Goal: Task Accomplishment & Management: Complete application form

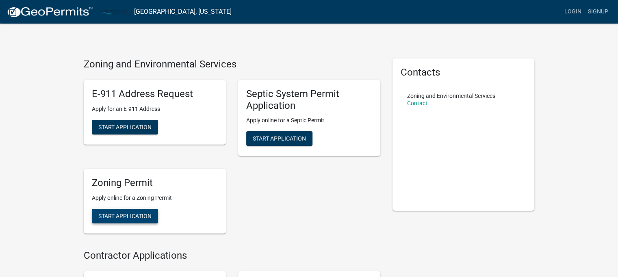
click at [140, 220] on button "Start Application" at bounding box center [125, 216] width 66 height 15
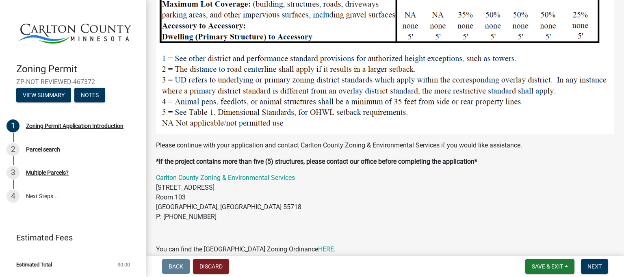
scroll to position [853, 0]
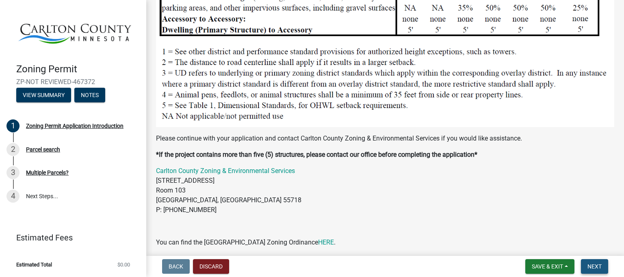
click at [599, 268] on span "Next" at bounding box center [594, 266] width 14 height 6
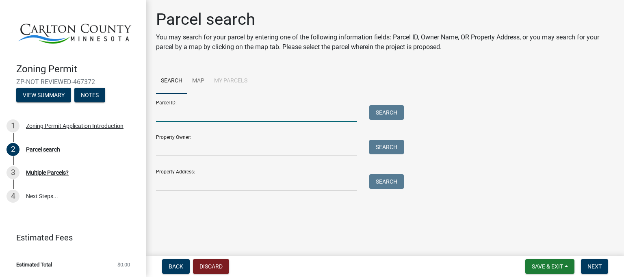
click at [178, 117] on input "Parcel ID:" at bounding box center [256, 113] width 201 height 17
type input "[PHONE_NUMBER]"
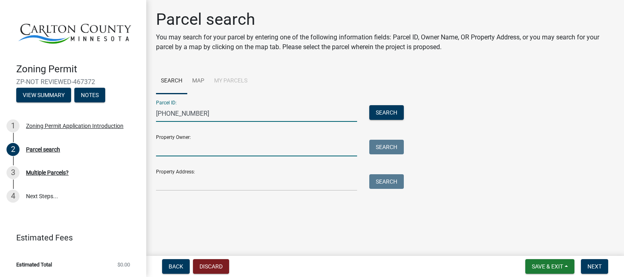
click at [213, 148] on input "Property Owner:" at bounding box center [256, 148] width 201 height 17
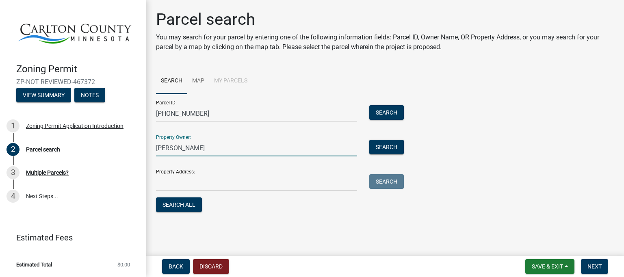
type input "[PERSON_NAME]"
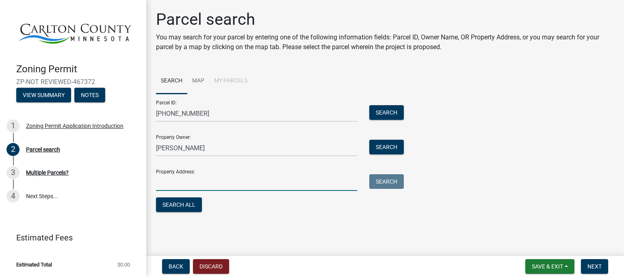
click at [201, 184] on input "Property Address:" at bounding box center [256, 182] width 201 height 17
type input "[STREET_ADDRESS]"
click at [188, 204] on button "Search All" at bounding box center [179, 204] width 46 height 15
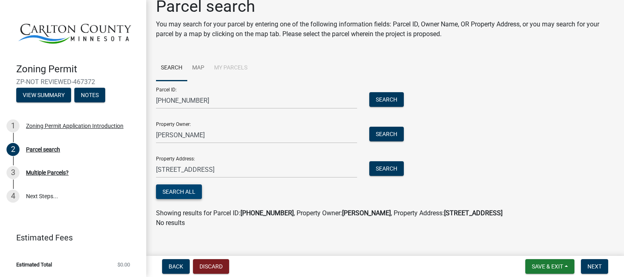
scroll to position [20, 0]
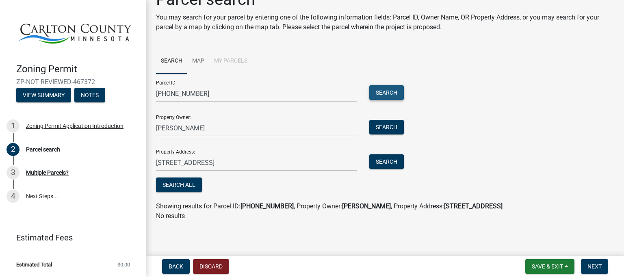
click at [383, 93] on button "Search" at bounding box center [386, 92] width 35 height 15
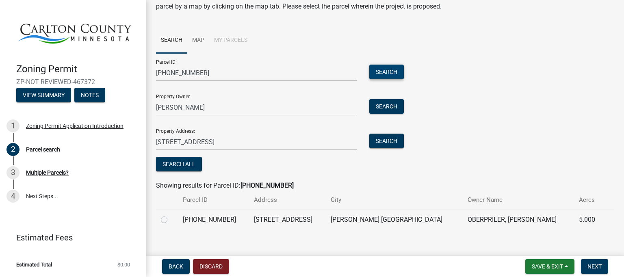
scroll to position [49, 0]
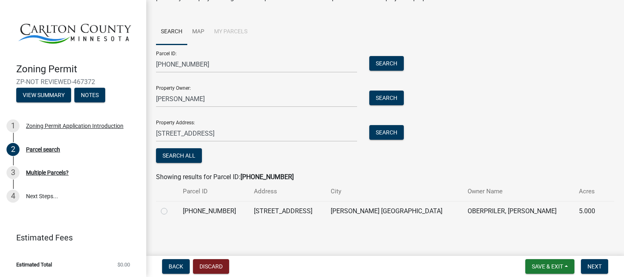
click at [171, 206] on label at bounding box center [171, 206] width 0 height 0
click at [171, 211] on input "radio" at bounding box center [173, 208] width 5 height 5
radio input "true"
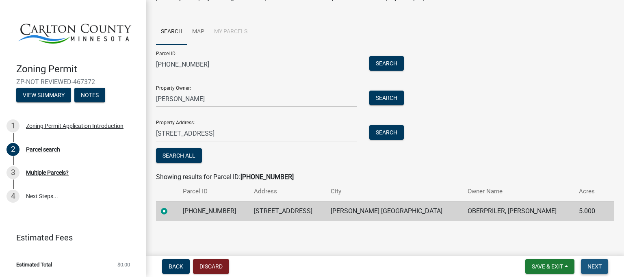
click at [598, 267] on span "Next" at bounding box center [594, 266] width 14 height 6
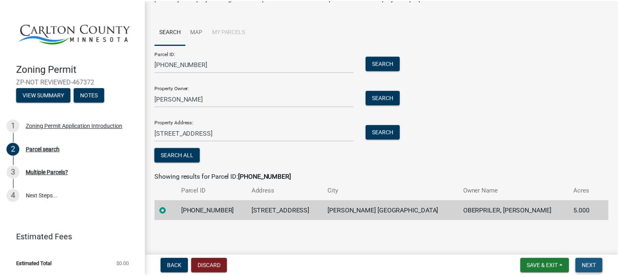
scroll to position [0, 0]
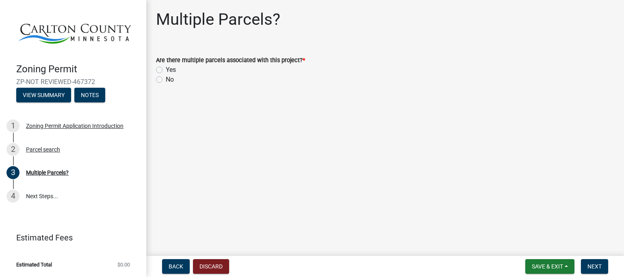
click at [166, 80] on label "No" at bounding box center [170, 80] width 8 height 10
click at [166, 80] on input "No" at bounding box center [168, 77] width 5 height 5
radio input "true"
click at [593, 268] on span "Next" at bounding box center [594, 266] width 14 height 6
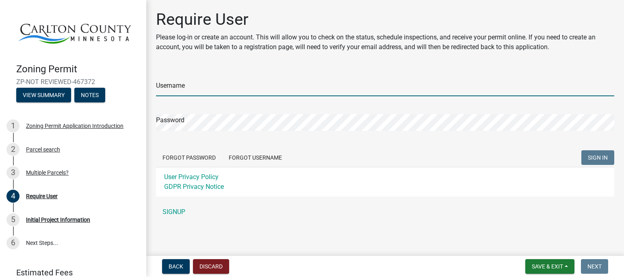
click at [194, 90] on input "Username" at bounding box center [385, 88] width 458 height 17
type input "KOberpri"
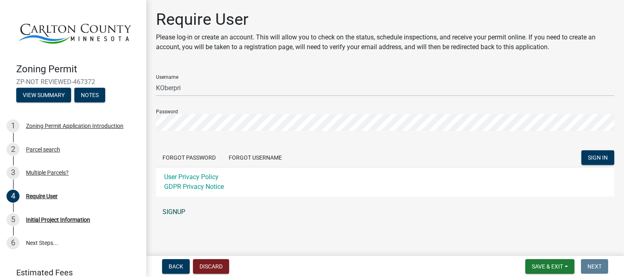
click at [168, 212] on link "SIGNUP" at bounding box center [385, 212] width 458 height 16
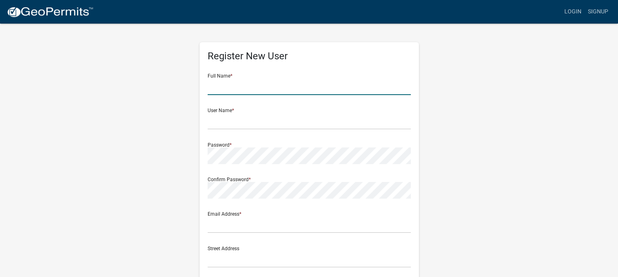
click at [236, 88] on input "text" at bounding box center [309, 86] width 203 height 17
type input "[PERSON_NAME]"
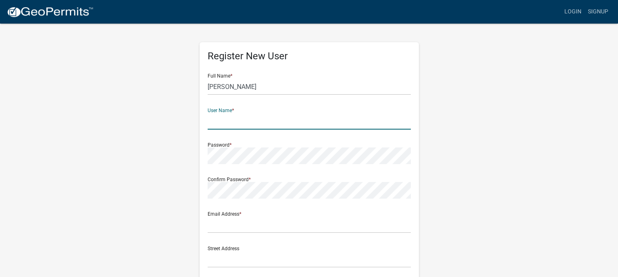
click at [229, 122] on input "text" at bounding box center [309, 121] width 203 height 17
type input "KOberpri"
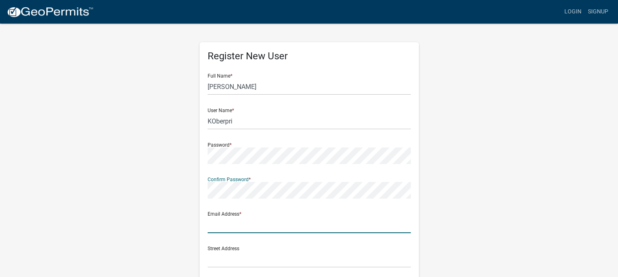
click at [220, 230] on input "text" at bounding box center [309, 225] width 203 height 17
type input "[EMAIL_ADDRESS][DOMAIN_NAME]"
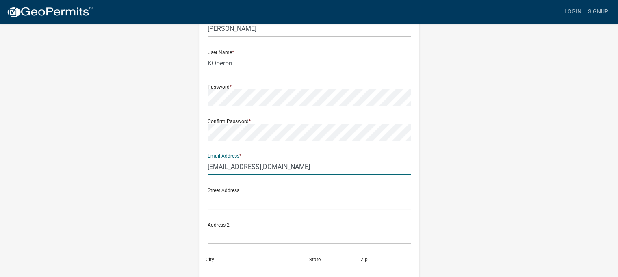
scroll to position [81, 0]
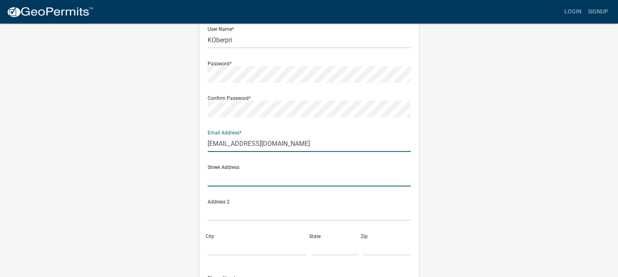
click at [249, 181] on input "text" at bounding box center [309, 178] width 203 height 17
type input "[STREET_ADDRESS]"
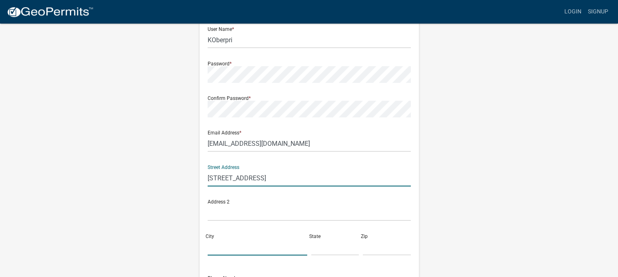
click at [230, 247] on input "City" at bounding box center [258, 247] width 100 height 17
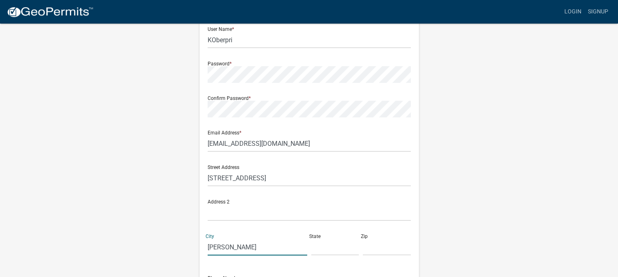
type input "[PERSON_NAME]"
type input "MN"
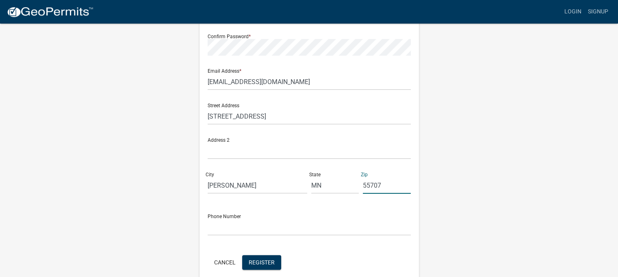
scroll to position [162, 0]
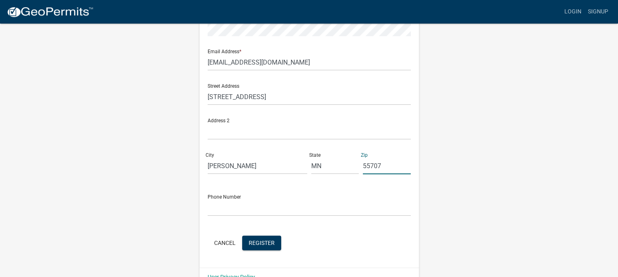
type input "55707"
click at [250, 210] on input "text" at bounding box center [309, 207] width 203 height 17
type input "[PHONE_NUMBER]"
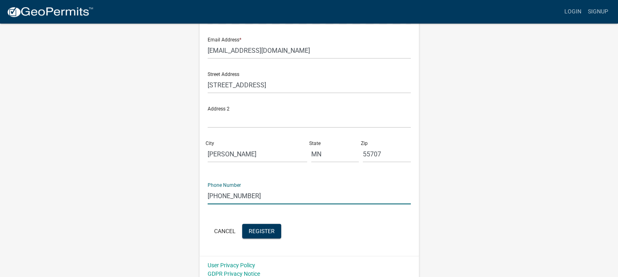
scroll to position [180, 0]
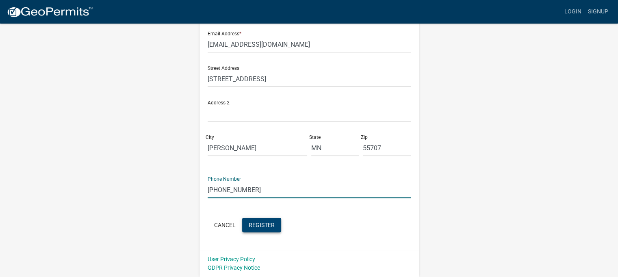
click at [264, 225] on span "Register" at bounding box center [262, 224] width 26 height 6
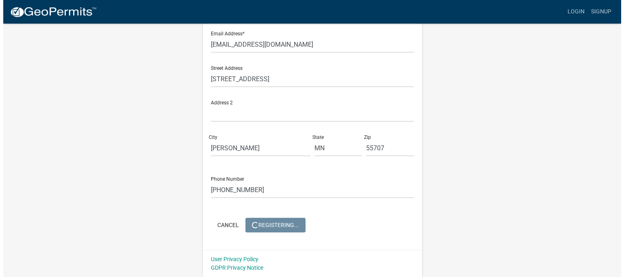
scroll to position [0, 0]
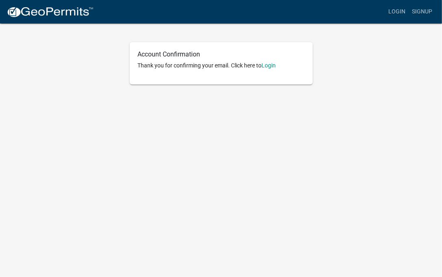
drag, startPoint x: 0, startPoint y: 0, endPoint x: 151, endPoint y: 104, distance: 183.3
click at [151, 104] on body "Internet Explorer does NOT work with GeoPermits. Get a new browser for more sec…" at bounding box center [221, 138] width 442 height 277
click at [273, 64] on link "Login" at bounding box center [269, 65] width 14 height 6
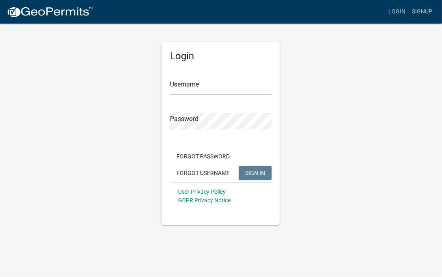
click at [273, 64] on div "Login Username Password Forgot Password Forgot Username SIGN IN User Privacy Po…" at bounding box center [221, 133] width 118 height 183
click at [197, 89] on input "Username" at bounding box center [221, 86] width 102 height 17
type input "KOberpri"
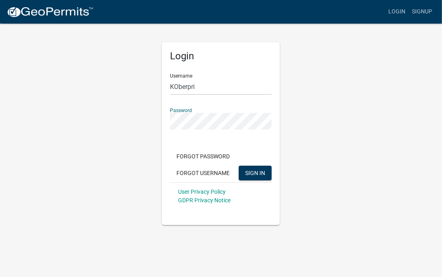
click at [238, 166] on button "SIGN IN" at bounding box center [254, 173] width 33 height 15
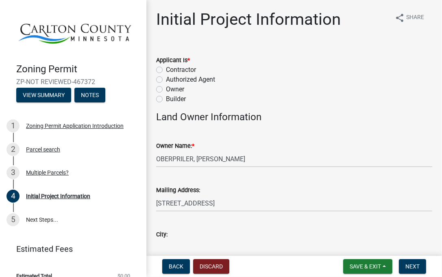
click at [166, 90] on label "Owner" at bounding box center [175, 89] width 18 height 10
click at [166, 90] on input "Owner" at bounding box center [168, 86] width 5 height 5
radio input "true"
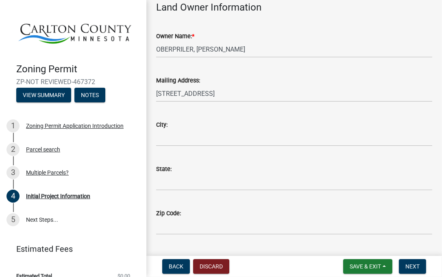
scroll to position [122, 0]
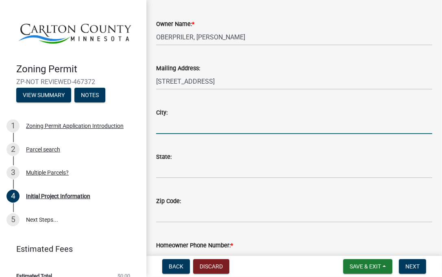
click at [175, 127] on input "City:" at bounding box center [294, 125] width 276 height 17
type input "Barnum"
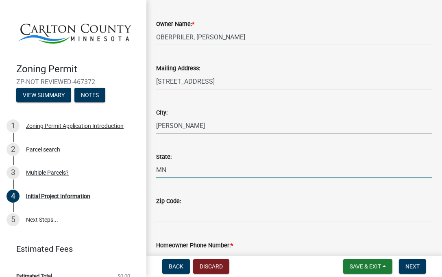
type input "MN"
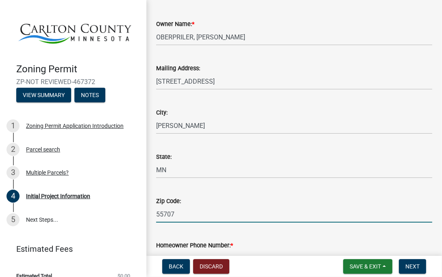
type input "55707"
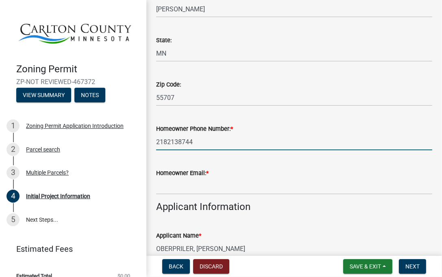
scroll to position [258, 0]
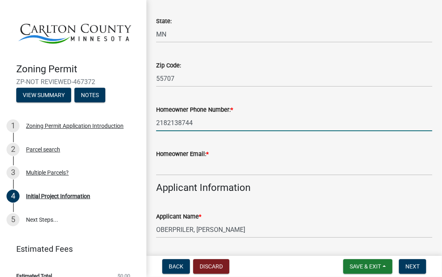
type input "2182138744"
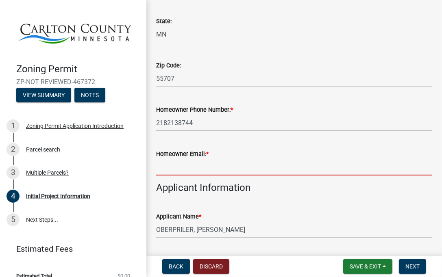
click at [170, 168] on input "Homeowner Email: *" at bounding box center [294, 167] width 276 height 17
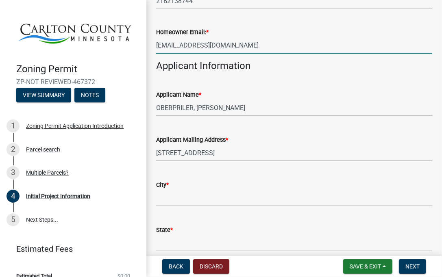
scroll to position [420, 0]
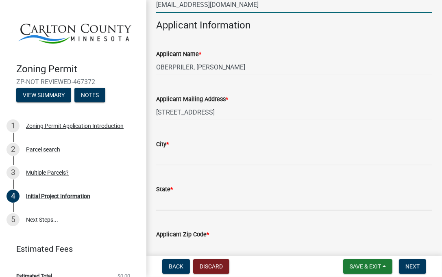
type input "[EMAIL_ADDRESS][DOMAIN_NAME]"
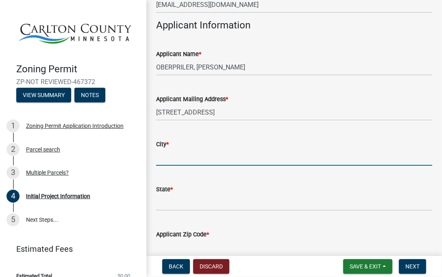
click at [182, 156] on input "City *" at bounding box center [294, 157] width 276 height 17
type input "[PERSON_NAME]"
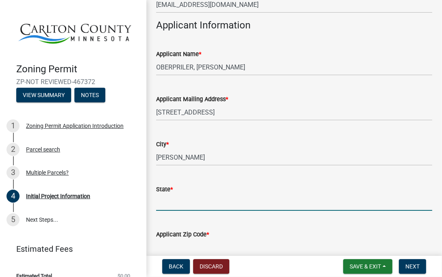
type input "m"
type input "MN"
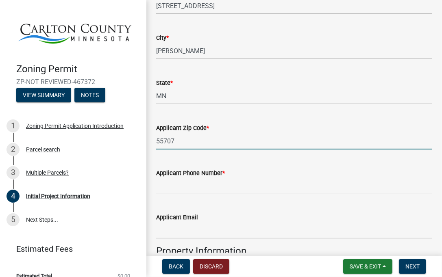
scroll to position [545, 0]
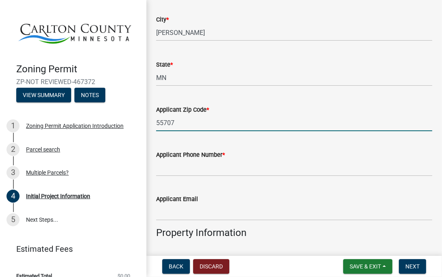
type input "55707"
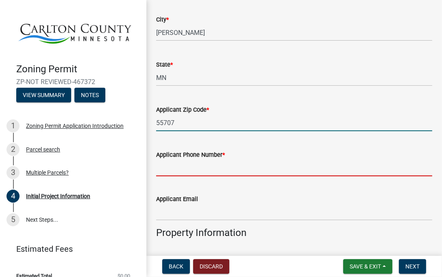
click at [206, 171] on input "Applicant Phone Number *" at bounding box center [294, 168] width 276 height 17
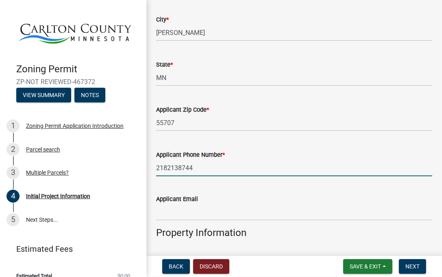
type input "2182138744"
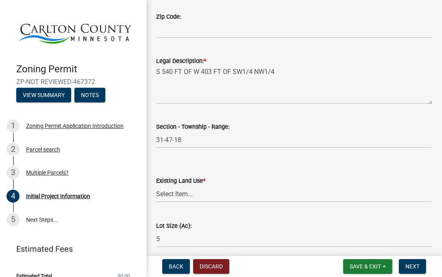
scroll to position [992, 0]
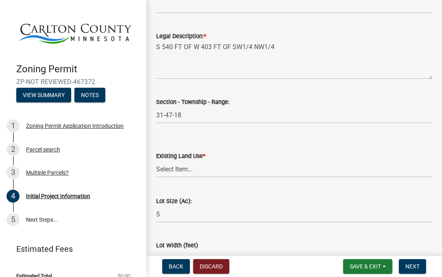
type input "[EMAIL_ADDRESS][DOMAIN_NAME]"
click at [201, 166] on select "Select Item... Residential Commercial Recreational/hunting Agricultural" at bounding box center [294, 169] width 276 height 17
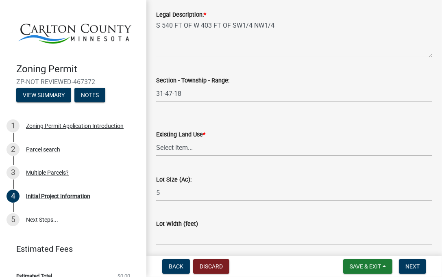
scroll to position [1012, 0]
click at [211, 147] on select "Select Item... Residential Commercial Recreational/hunting Agricultural" at bounding box center [294, 148] width 276 height 17
click at [156, 140] on select "Select Item... Residential Commercial Recreational/hunting Agricultural" at bounding box center [294, 148] width 276 height 17
select select "33d21d3a-ebb3-419e-8315-ef7213d04586"
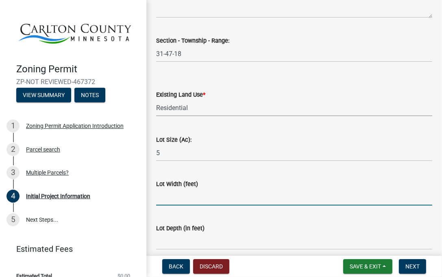
click at [178, 199] on input "Lot Width (feet)" at bounding box center [294, 197] width 276 height 17
type input "540"
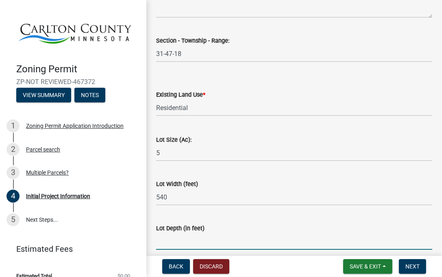
click at [169, 245] on input "Lot Depth (in feet)" at bounding box center [294, 241] width 276 height 17
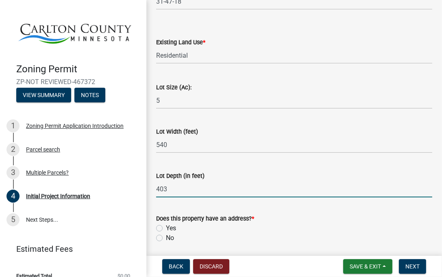
scroll to position [1134, 0]
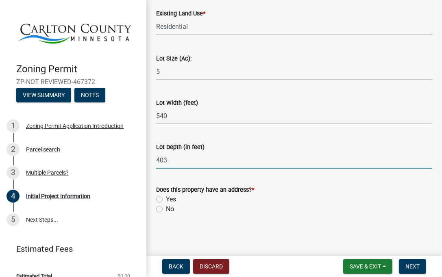
type input "403"
click at [162, 201] on div "Yes" at bounding box center [294, 200] width 276 height 10
click at [166, 199] on label "Yes" at bounding box center [171, 200] width 10 height 10
click at [166, 199] on input "Yes" at bounding box center [168, 197] width 5 height 5
radio input "true"
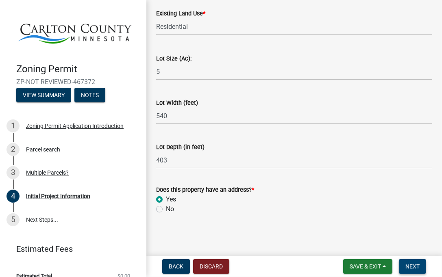
click at [412, 267] on span "Next" at bounding box center [412, 266] width 14 height 6
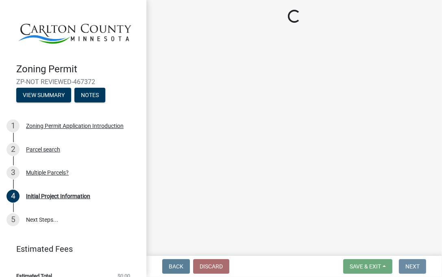
scroll to position [0, 0]
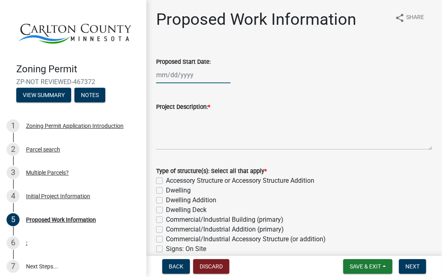
click at [195, 76] on div at bounding box center [193, 75] width 74 height 17
select select "8"
select select "2025"
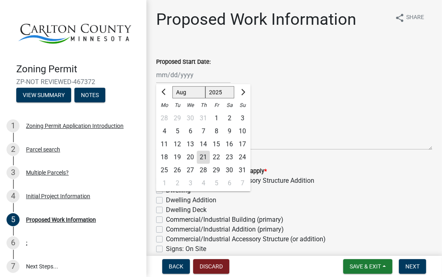
click at [203, 157] on div "21" at bounding box center [203, 157] width 13 height 13
type input "08/21/2025"
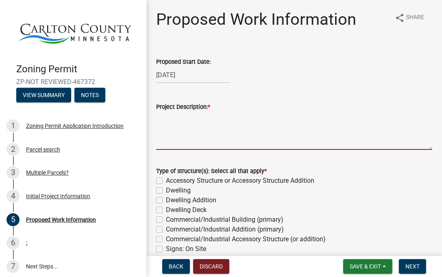
click at [165, 143] on textarea "Project Description: *" at bounding box center [294, 131] width 276 height 38
type textarea "S"
click at [165, 143] on textarea "Project Description: *" at bounding box center [294, 131] width 276 height 38
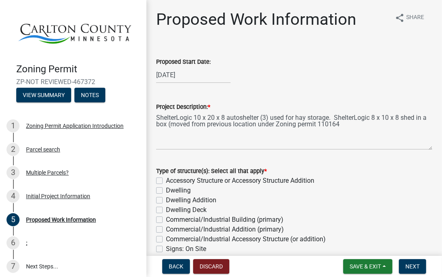
click at [175, 156] on wm-data-entity-input "Project Description: * ShelterLogic 10 x 20 x 8 autoshelter (3) used for hay st…" at bounding box center [294, 124] width 276 height 66
click at [344, 124] on textarea "ShelterLogic 10 x 20 x 8 autoshelter (3) used for hay storage. ShelterLogic 8 x…" at bounding box center [294, 131] width 276 height 38
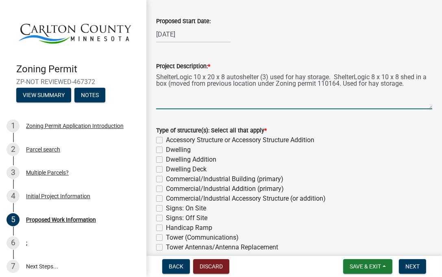
scroll to position [81, 0]
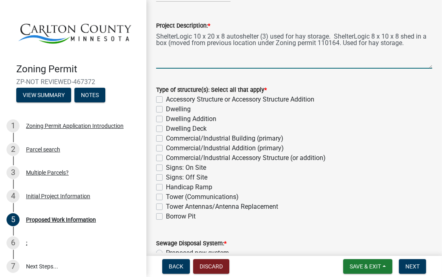
type textarea "ShelterLogic 10 x 20 x 8 autoshelter (3) used for hay storage. ShelterLogic 8 x…"
click at [166, 101] on label "Accessory Structure or Accessory Structure Addition" at bounding box center [240, 100] width 148 height 10
click at [166, 100] on input "Accessory Structure or Accessory Structure Addition" at bounding box center [168, 97] width 5 height 5
checkbox input "true"
checkbox input "false"
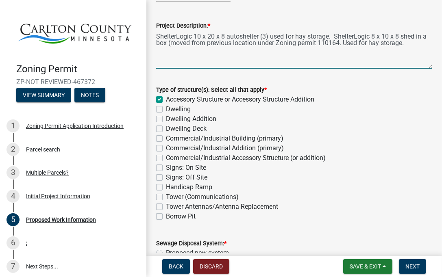
checkbox input "false"
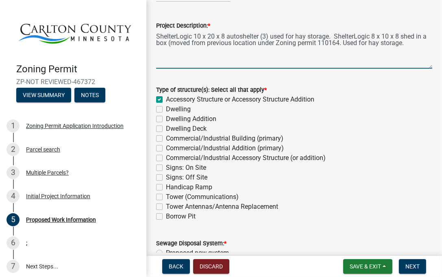
checkbox input "false"
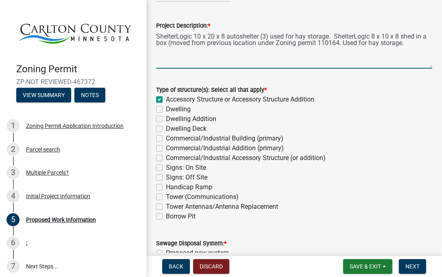
checkbox input "false"
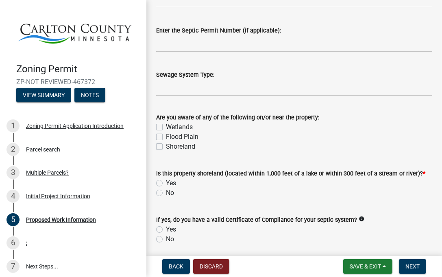
scroll to position [406, 0]
click at [166, 192] on label "No" at bounding box center [170, 193] width 8 height 10
click at [166, 192] on input "No" at bounding box center [168, 190] width 5 height 5
radio input "true"
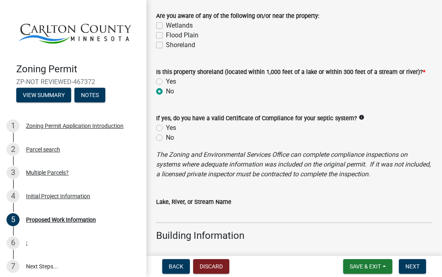
scroll to position [528, 0]
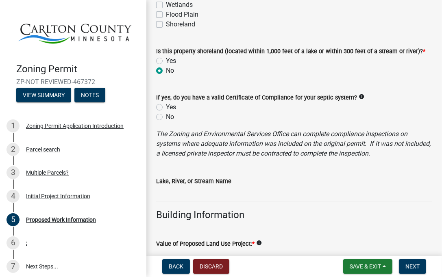
click at [166, 70] on label "No" at bounding box center [170, 71] width 8 height 10
click at [166, 70] on input "No" at bounding box center [168, 68] width 5 height 5
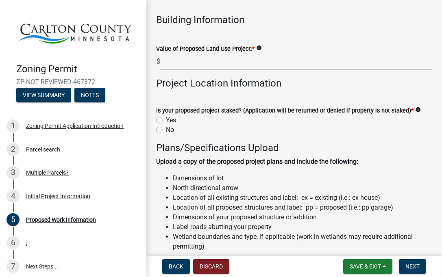
scroll to position [720, 0]
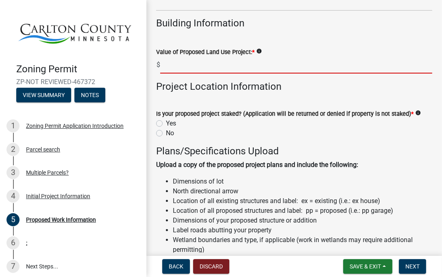
click at [169, 67] on input "text" at bounding box center [296, 65] width 272 height 17
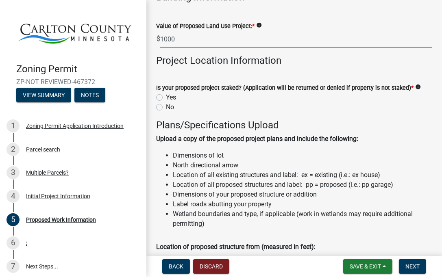
scroll to position [760, 0]
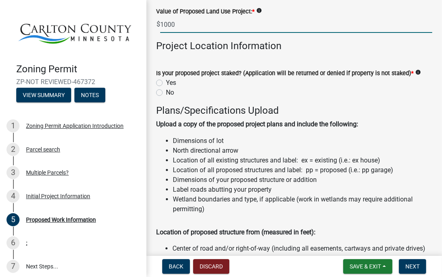
drag, startPoint x: 180, startPoint y: 27, endPoint x: 159, endPoint y: 25, distance: 20.8
click at [159, 25] on div "$ 1000" at bounding box center [294, 24] width 276 height 17
type input "1000"
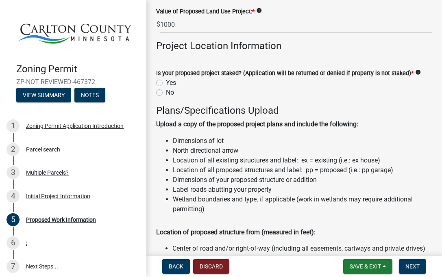
click at [157, 26] on span "$" at bounding box center [158, 24] width 4 height 17
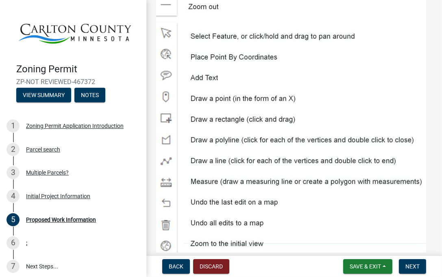
scroll to position [1248, 0]
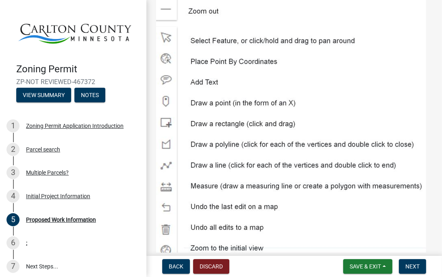
click at [201, 134] on img at bounding box center [291, 121] width 270 height 281
click at [163, 132] on img at bounding box center [291, 121] width 270 height 281
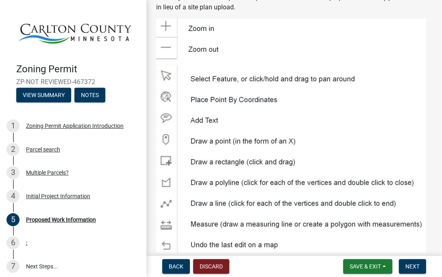
scroll to position [1288, 0]
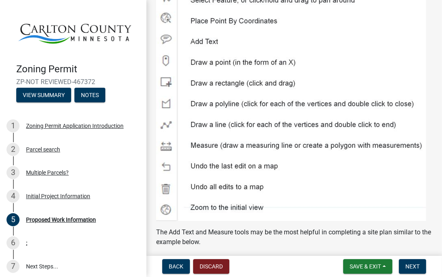
click at [171, 94] on img at bounding box center [291, 80] width 270 height 281
click at [220, 93] on img at bounding box center [291, 80] width 270 height 281
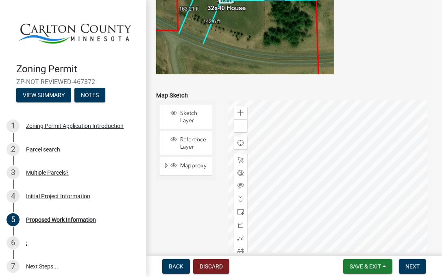
scroll to position [1654, 0]
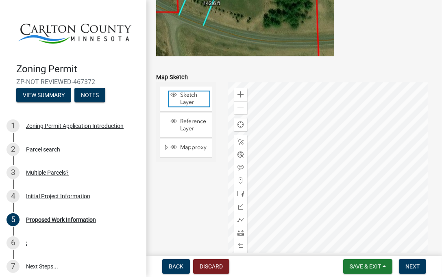
click at [198, 106] on span "Sketch Layer" at bounding box center [193, 98] width 31 height 15
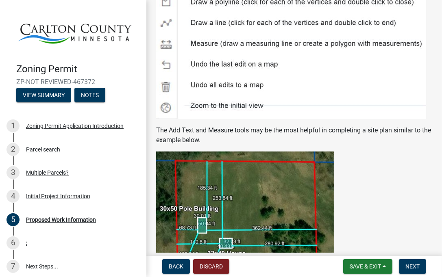
scroll to position [1329, 0]
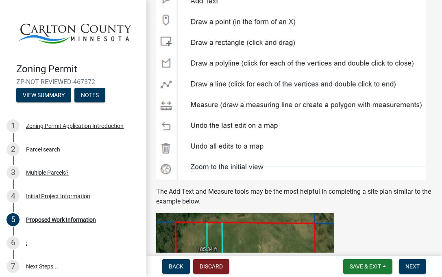
click at [166, 51] on img at bounding box center [291, 39] width 270 height 281
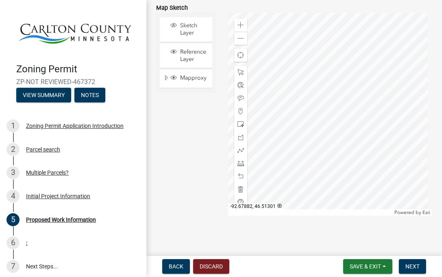
scroll to position [1735, 0]
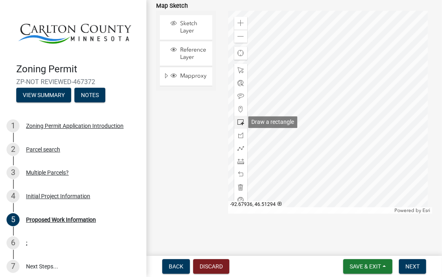
click at [237, 122] on span at bounding box center [240, 122] width 6 height 6
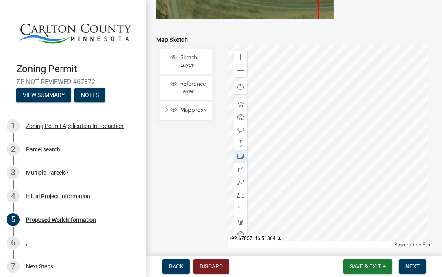
scroll to position [1695, 0]
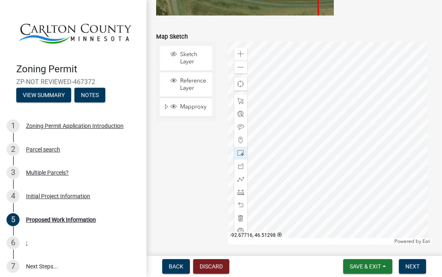
click at [335, 155] on div at bounding box center [330, 142] width 204 height 203
click at [340, 153] on div at bounding box center [330, 142] width 204 height 203
click at [346, 155] on div at bounding box center [330, 142] width 204 height 203
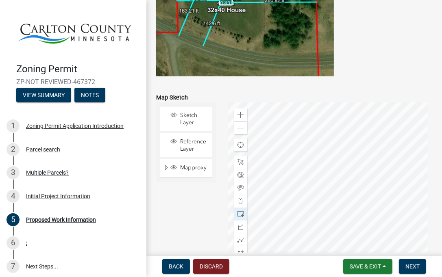
scroll to position [1613, 0]
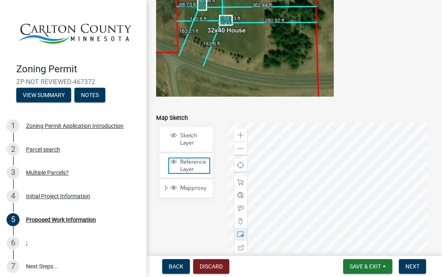
click at [190, 173] on span "Reference Layer" at bounding box center [193, 165] width 31 height 15
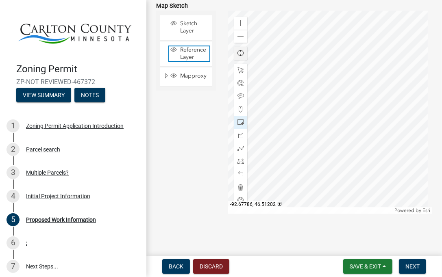
scroll to position [1695, 0]
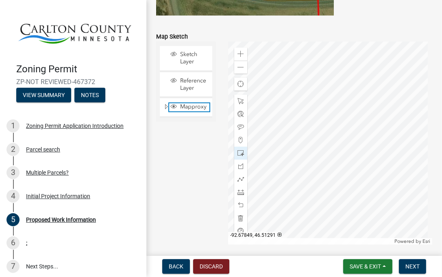
click at [187, 110] on span "Mapproxy" at bounding box center [193, 106] width 31 height 7
click at [187, 65] on span "Sketch Layer" at bounding box center [193, 58] width 31 height 15
click at [239, 57] on span at bounding box center [240, 54] width 6 height 6
click at [298, 134] on div at bounding box center [330, 142] width 204 height 203
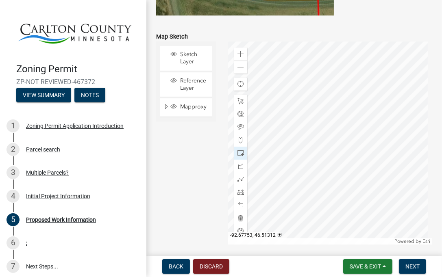
click at [292, 122] on div at bounding box center [330, 142] width 204 height 203
click at [294, 131] on div at bounding box center [330, 142] width 204 height 203
click at [214, 266] on button "Discard" at bounding box center [211, 266] width 36 height 15
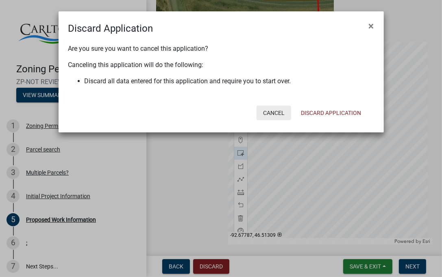
click at [272, 110] on button "Cancel" at bounding box center [273, 113] width 35 height 15
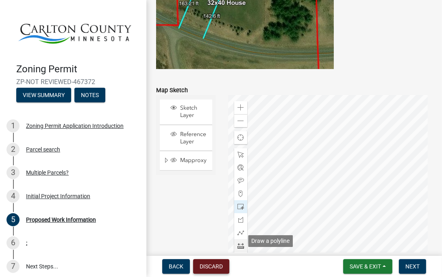
scroll to position [1654, 0]
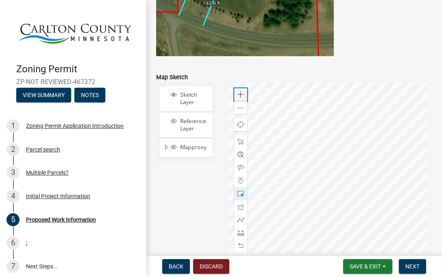
click at [238, 98] on span at bounding box center [240, 94] width 6 height 6
click at [237, 111] on span at bounding box center [240, 108] width 6 height 6
click at [182, 131] on span "Reference Layer" at bounding box center [193, 125] width 31 height 15
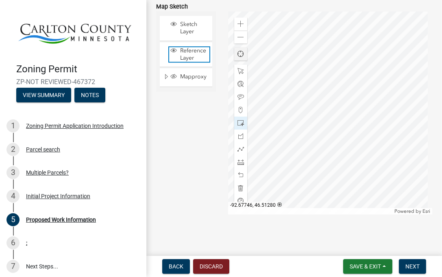
scroll to position [1735, 0]
click at [310, 90] on div at bounding box center [330, 112] width 204 height 203
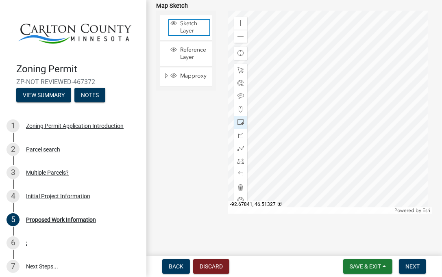
click at [181, 25] on span "Sketch Layer" at bounding box center [193, 27] width 31 height 15
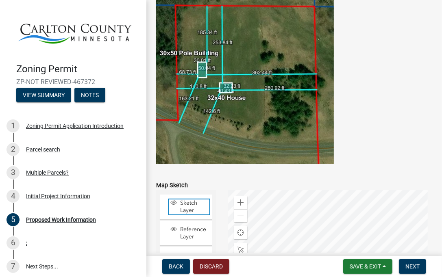
scroll to position [1532, 0]
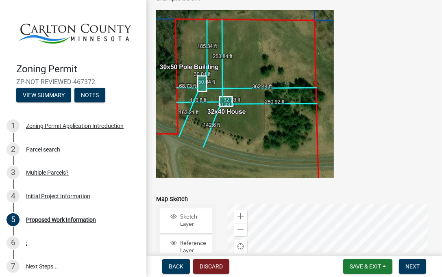
click at [239, 109] on img at bounding box center [245, 94] width 178 height 168
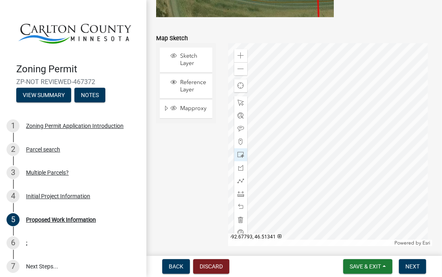
scroll to position [1735, 0]
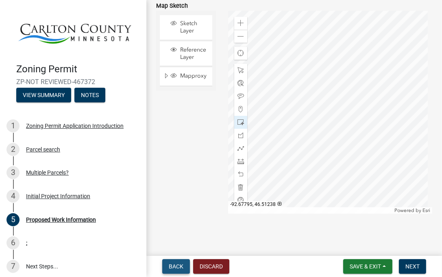
click at [171, 264] on span "Back" at bounding box center [176, 266] width 15 height 6
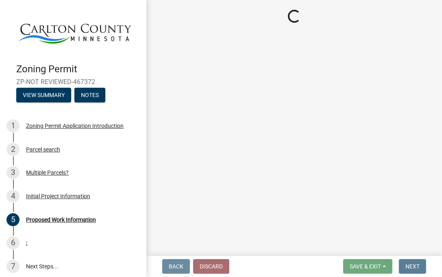
scroll to position [0, 0]
select select "33d21d3a-ebb3-419e-8315-ef7213d04586"
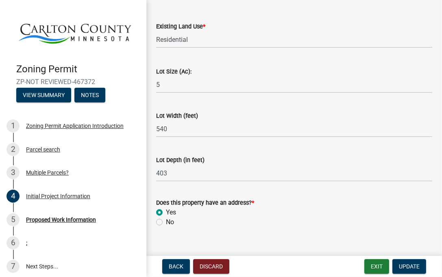
scroll to position [1134, 0]
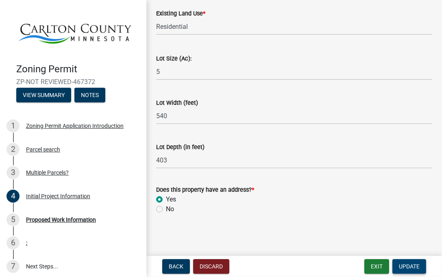
click at [409, 264] on span "Update" at bounding box center [408, 266] width 21 height 6
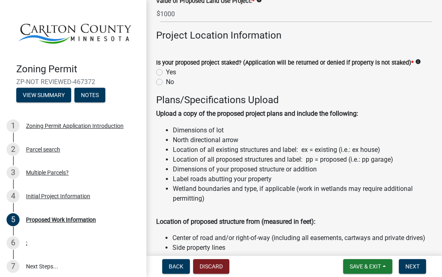
scroll to position [772, 0]
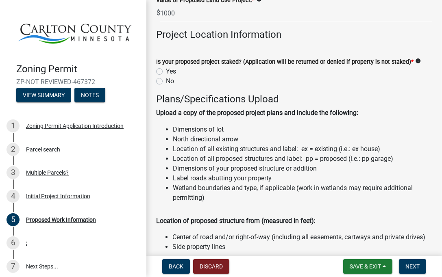
click at [166, 72] on label "Yes" at bounding box center [171, 72] width 10 height 10
click at [166, 72] on input "Yes" at bounding box center [168, 69] width 5 height 5
radio input "true"
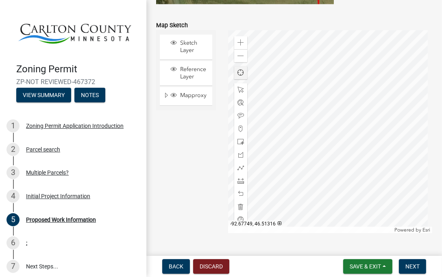
scroll to position [1735, 0]
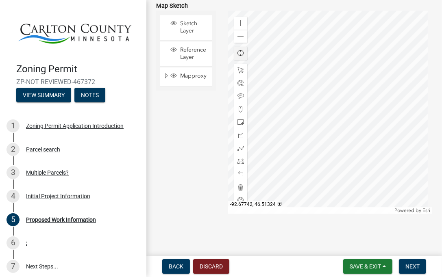
click at [314, 95] on div at bounding box center [330, 112] width 204 height 203
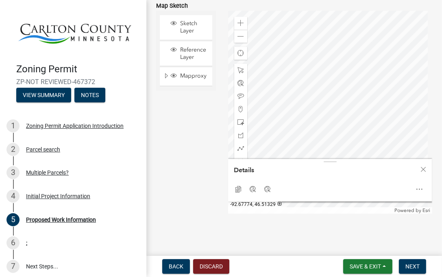
click at [298, 91] on div at bounding box center [330, 112] width 204 height 203
click at [302, 142] on div at bounding box center [330, 112] width 204 height 203
click at [357, 66] on div at bounding box center [330, 112] width 204 height 203
click at [317, 67] on div at bounding box center [330, 112] width 204 height 203
click at [328, 70] on div at bounding box center [330, 112] width 204 height 203
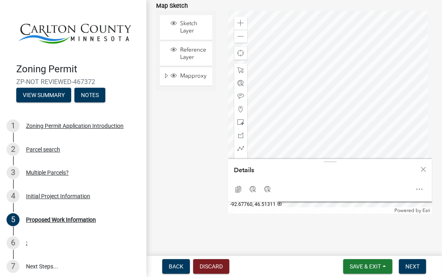
click at [305, 59] on div at bounding box center [330, 112] width 204 height 203
click at [310, 54] on div at bounding box center [330, 112] width 204 height 203
click at [307, 69] on div at bounding box center [330, 112] width 204 height 203
click at [310, 58] on div at bounding box center [330, 112] width 204 height 203
click at [325, 63] on div at bounding box center [330, 112] width 204 height 203
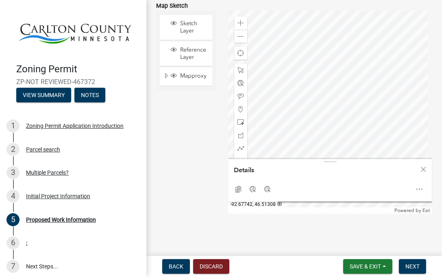
click at [327, 64] on div at bounding box center [330, 112] width 204 height 203
click at [312, 65] on div at bounding box center [330, 112] width 204 height 203
click at [323, 46] on div at bounding box center [330, 112] width 204 height 203
click at [327, 58] on div at bounding box center [330, 112] width 204 height 203
click at [322, 59] on div at bounding box center [330, 112] width 204 height 203
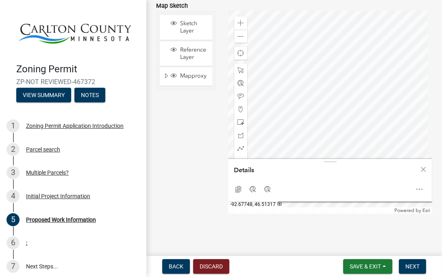
click at [320, 49] on div at bounding box center [330, 112] width 204 height 203
click at [308, 55] on div at bounding box center [330, 112] width 204 height 203
click at [321, 71] on div at bounding box center [330, 112] width 204 height 203
click at [323, 77] on div at bounding box center [330, 112] width 204 height 203
click at [320, 62] on div at bounding box center [330, 112] width 204 height 203
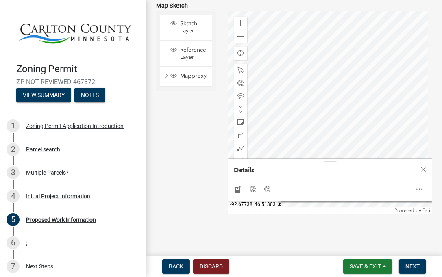
click at [332, 73] on div at bounding box center [330, 112] width 204 height 203
click at [333, 69] on div at bounding box center [330, 112] width 204 height 203
click at [320, 72] on div at bounding box center [330, 112] width 204 height 203
click at [333, 69] on div at bounding box center [330, 112] width 204 height 203
click at [323, 62] on div at bounding box center [330, 112] width 204 height 203
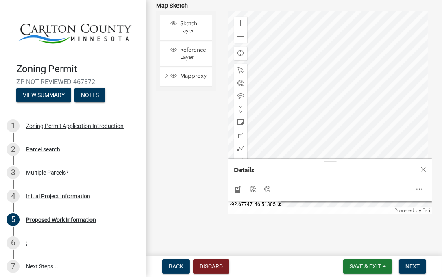
click at [322, 69] on div at bounding box center [330, 112] width 204 height 203
click at [301, 77] on div at bounding box center [330, 112] width 204 height 203
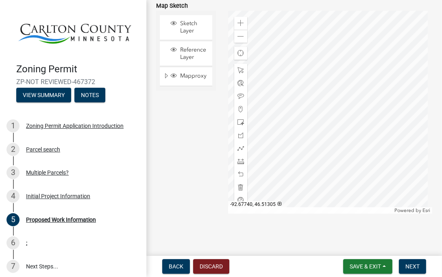
click at [331, 69] on div at bounding box center [330, 112] width 204 height 203
click at [291, 51] on div at bounding box center [330, 112] width 204 height 203
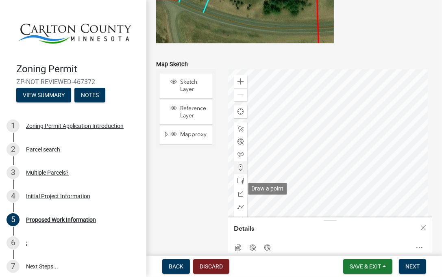
scroll to position [1654, 0]
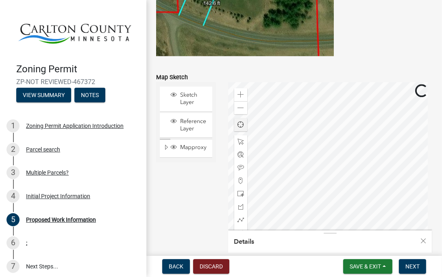
click at [352, 144] on div at bounding box center [330, 183] width 204 height 203
click at [282, 158] on div at bounding box center [330, 183] width 204 height 203
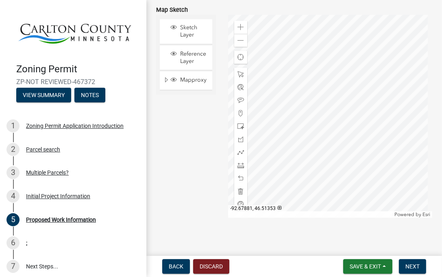
scroll to position [1735, 0]
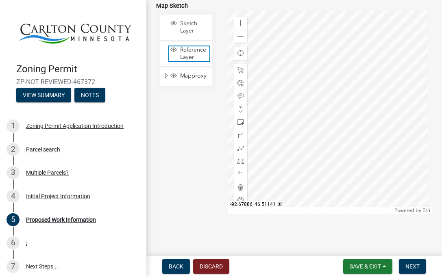
click at [194, 51] on span "Reference Layer" at bounding box center [193, 53] width 31 height 15
click at [273, 61] on div at bounding box center [330, 112] width 204 height 203
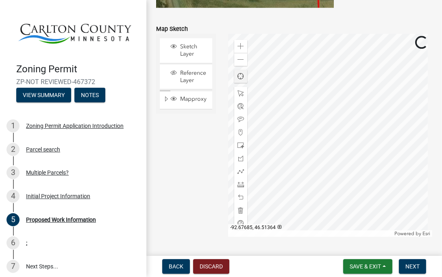
scroll to position [1695, 0]
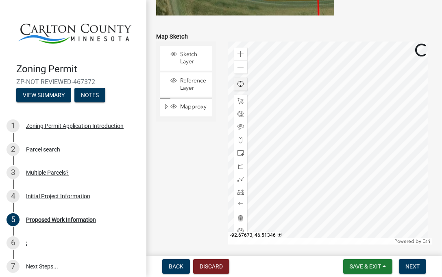
click at [297, 75] on div at bounding box center [330, 142] width 204 height 203
click at [237, 57] on span at bounding box center [240, 54] width 6 height 6
click at [429, 136] on div at bounding box center [330, 142] width 204 height 203
click at [293, 148] on div at bounding box center [330, 142] width 204 height 203
click at [287, 105] on div at bounding box center [330, 142] width 204 height 203
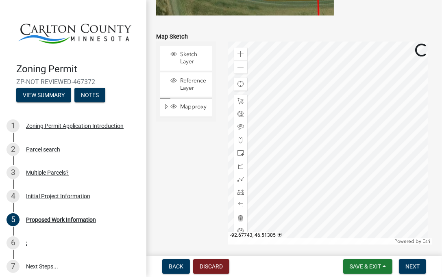
click at [287, 105] on div at bounding box center [330, 142] width 204 height 203
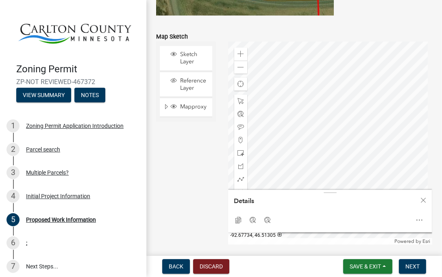
click at [303, 104] on div at bounding box center [330, 142] width 204 height 203
click at [292, 105] on div at bounding box center [330, 142] width 204 height 203
click at [264, 106] on div at bounding box center [330, 142] width 204 height 203
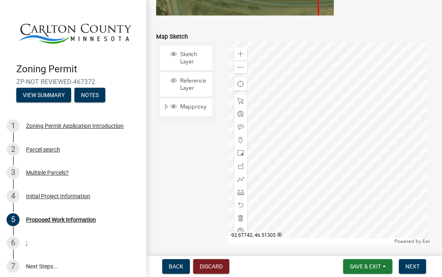
click at [289, 103] on div at bounding box center [330, 142] width 204 height 203
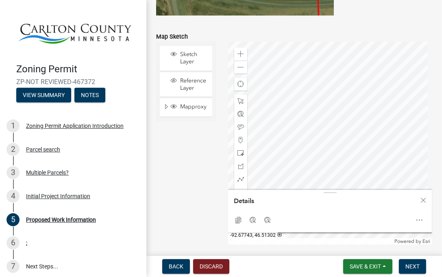
click at [287, 113] on div at bounding box center [330, 142] width 204 height 203
click at [329, 106] on div at bounding box center [330, 142] width 204 height 203
click at [360, 104] on div at bounding box center [330, 142] width 204 height 203
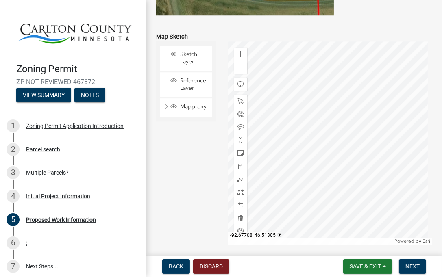
click at [350, 104] on div at bounding box center [330, 142] width 204 height 203
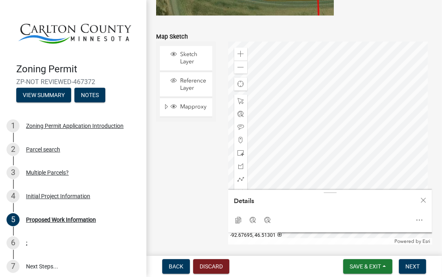
click at [372, 114] on div at bounding box center [330, 142] width 204 height 203
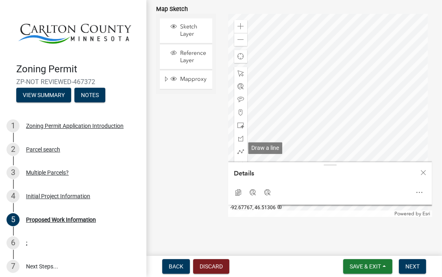
scroll to position [1735, 0]
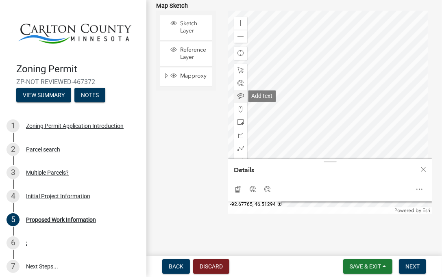
click at [238, 94] on span at bounding box center [240, 96] width 6 height 6
click at [321, 41] on div at bounding box center [330, 112] width 204 height 203
click at [375, 89] on div at bounding box center [330, 112] width 204 height 203
click at [414, 265] on span "Next" at bounding box center [412, 266] width 14 height 6
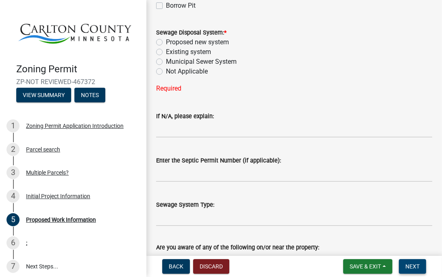
scroll to position [289, 0]
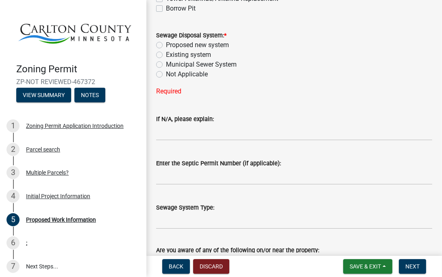
drag, startPoint x: 160, startPoint y: 74, endPoint x: 193, endPoint y: 88, distance: 36.6
click at [166, 74] on label "Not Applicable" at bounding box center [187, 74] width 42 height 10
click at [166, 74] on input "Not Applicable" at bounding box center [168, 71] width 5 height 5
radio input "true"
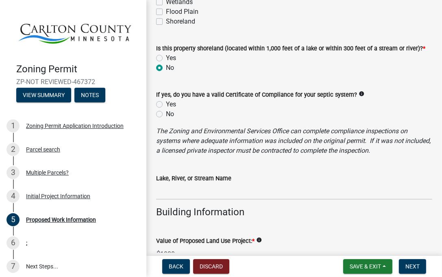
scroll to position [533, 0]
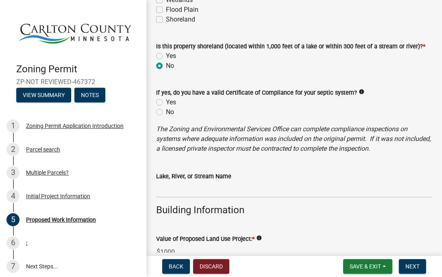
click at [166, 65] on label "No" at bounding box center [170, 66] width 8 height 10
click at [166, 65] on input "No" at bounding box center [168, 63] width 5 height 5
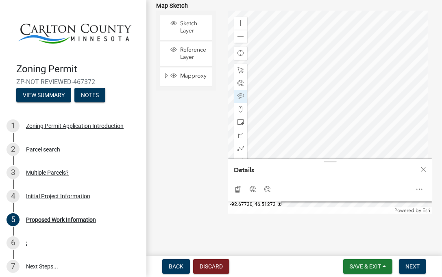
scroll to position [1735, 0]
click at [409, 267] on span "Next" at bounding box center [412, 266] width 14 height 6
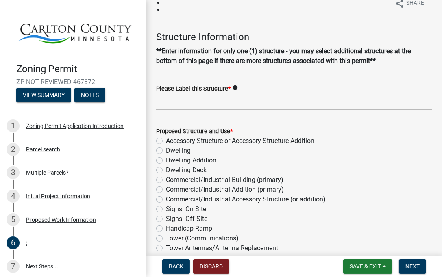
scroll to position [0, 0]
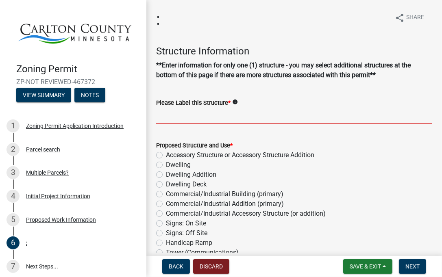
click at [162, 118] on input "Please Label this Structure *" at bounding box center [294, 116] width 276 height 17
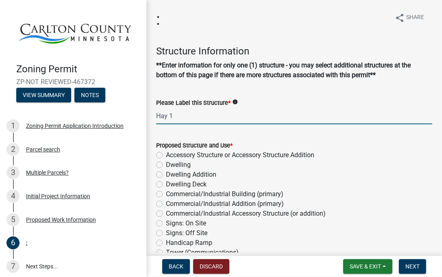
type input "Hay 1"
click at [166, 154] on label "Accessory Structure or Accessory Structure Addition" at bounding box center [240, 155] width 148 height 10
click at [166, 154] on input "Accessory Structure or Accessory Structure Addition" at bounding box center [168, 152] width 5 height 5
radio input "true"
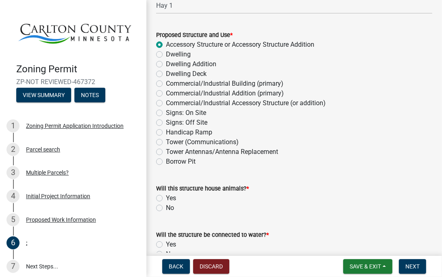
scroll to position [122, 0]
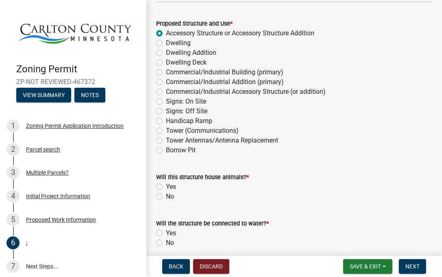
click at [166, 196] on label "No" at bounding box center [170, 197] width 8 height 10
click at [166, 196] on input "No" at bounding box center [168, 194] width 5 height 5
radio input "true"
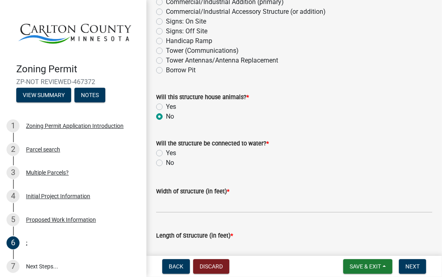
scroll to position [203, 0]
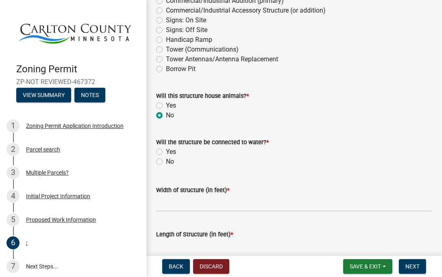
click at [166, 163] on label "No" at bounding box center [170, 162] width 8 height 10
click at [166, 162] on input "No" at bounding box center [168, 159] width 5 height 5
radio input "true"
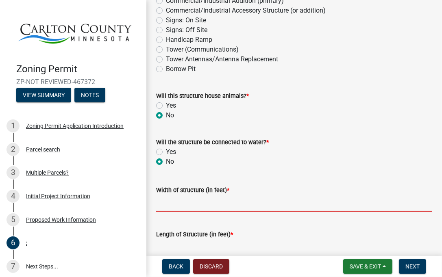
click at [175, 202] on input "Width of structure (in feet) *" at bounding box center [294, 203] width 276 height 17
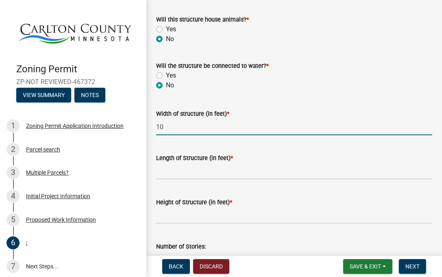
scroll to position [284, 0]
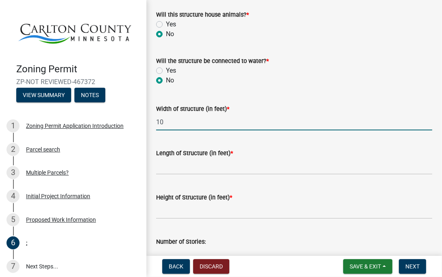
type input "10"
click at [176, 170] on input "Length of Structure (in feet) *" at bounding box center [294, 166] width 276 height 17
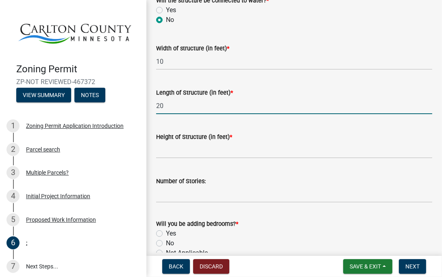
scroll to position [366, 0]
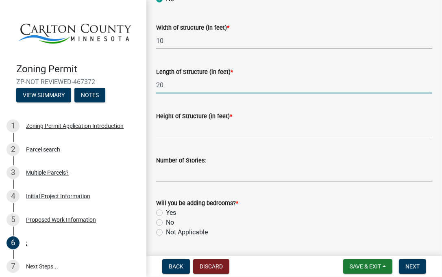
type input "20"
click at [181, 131] on input "Height of Structure (in feet) *" at bounding box center [294, 129] width 276 height 17
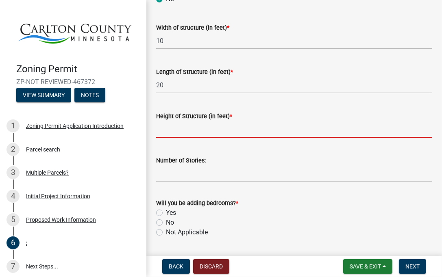
click at [180, 132] on input "Height of Structure (in feet) *" at bounding box center [294, 129] width 276 height 17
type input "8"
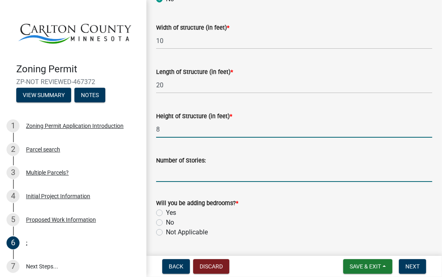
click at [169, 176] on input "Number of Stories:" at bounding box center [294, 173] width 276 height 17
type input "1"
click at [166, 234] on label "Not Applicable" at bounding box center [187, 232] width 42 height 10
click at [166, 233] on input "Not Applicable" at bounding box center [168, 229] width 5 height 5
radio input "true"
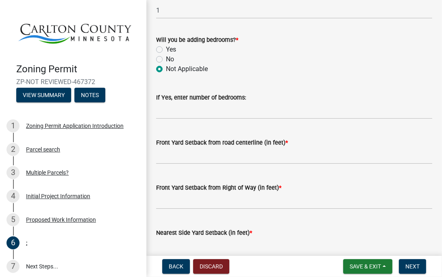
scroll to position [528, 0]
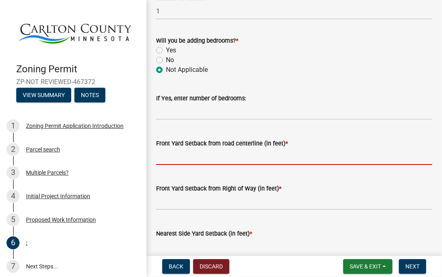
click at [175, 160] on input "text" at bounding box center [294, 156] width 276 height 17
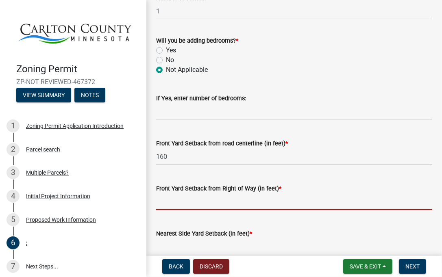
click at [174, 202] on input "text" at bounding box center [294, 201] width 276 height 17
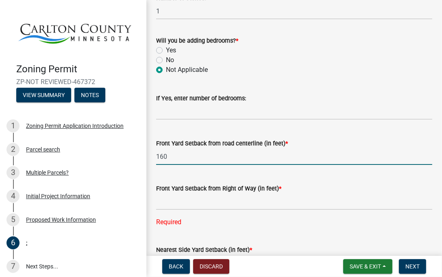
drag, startPoint x: 172, startPoint y: 156, endPoint x: 156, endPoint y: 159, distance: 16.5
click at [156, 159] on input "160" at bounding box center [294, 156] width 276 height 17
type input "180"
click at [169, 201] on input "text" at bounding box center [294, 201] width 276 height 17
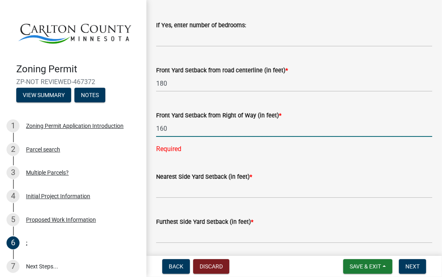
scroll to position [609, 0]
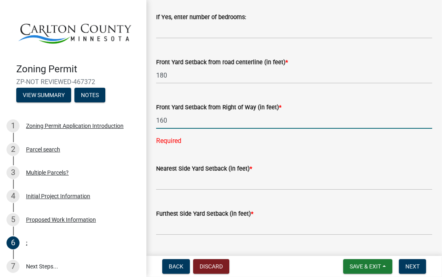
type input "160"
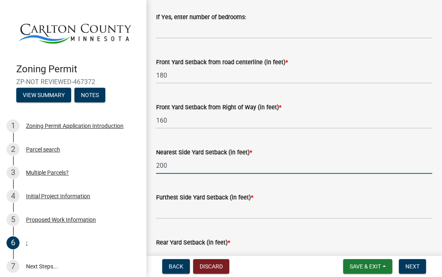
type input "200"
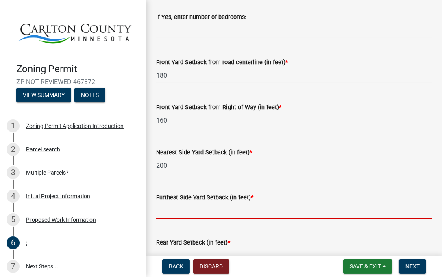
click at [175, 212] on input "text" at bounding box center [294, 210] width 276 height 17
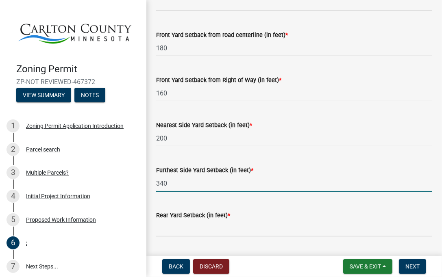
scroll to position [650, 0]
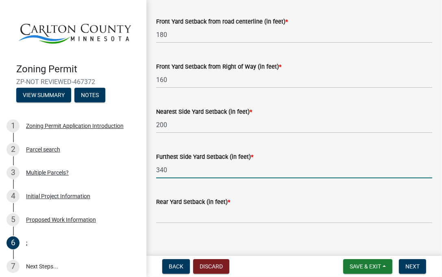
type input "340"
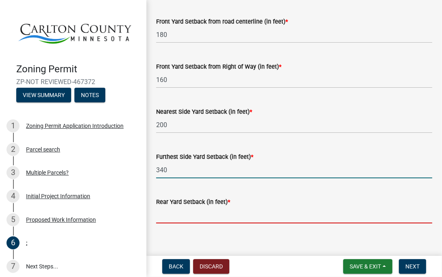
click at [175, 218] on input "text" at bounding box center [294, 215] width 276 height 17
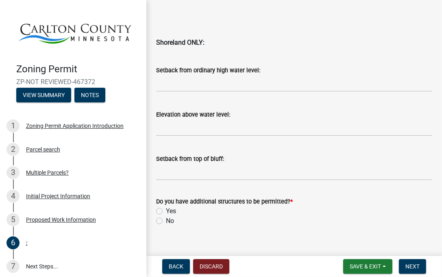
scroll to position [887, 0]
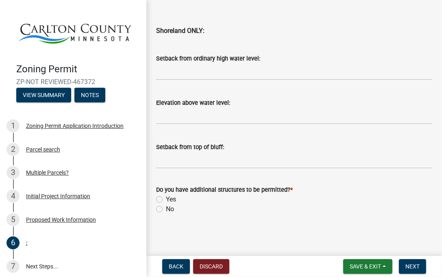
type input "150"
click at [166, 201] on label "Yes" at bounding box center [171, 200] width 10 height 10
click at [166, 200] on input "Yes" at bounding box center [168, 197] width 5 height 5
radio input "true"
click at [409, 264] on span "Next" at bounding box center [412, 266] width 14 height 6
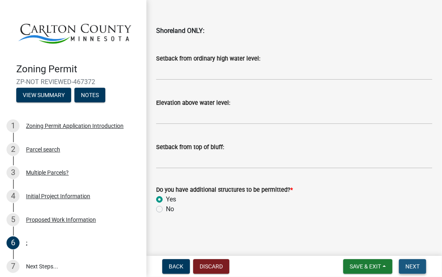
scroll to position [0, 0]
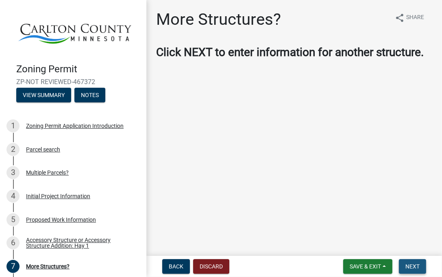
click at [412, 265] on span "Next" at bounding box center [412, 266] width 14 height 6
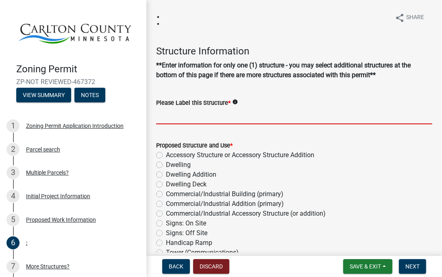
click at [180, 120] on input "Please Label this Structure *" at bounding box center [294, 116] width 276 height 17
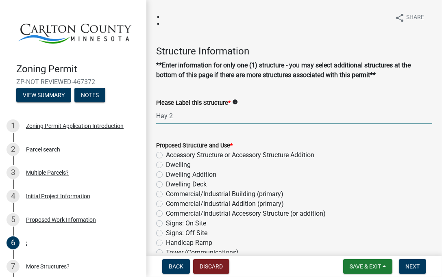
type input "Hay 2"
click at [166, 153] on label "Accessory Structure or Accessory Structure Addition" at bounding box center [240, 155] width 148 height 10
click at [166, 153] on input "Accessory Structure or Accessory Structure Addition" at bounding box center [168, 152] width 5 height 5
radio input "true"
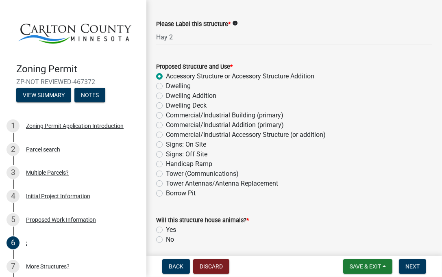
scroll to position [122, 0]
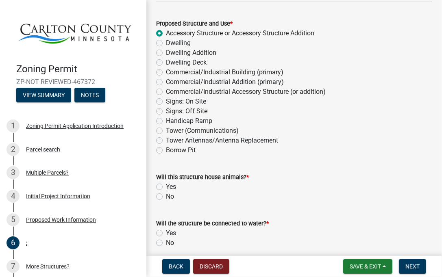
click at [166, 198] on label "No" at bounding box center [170, 197] width 8 height 10
click at [166, 197] on input "No" at bounding box center [168, 194] width 5 height 5
radio input "true"
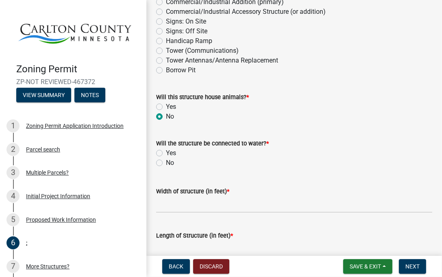
scroll to position [203, 0]
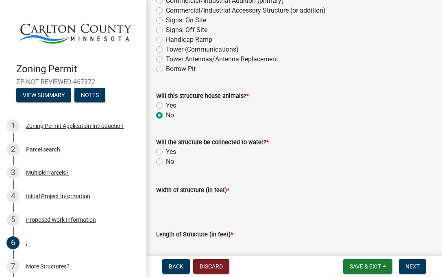
click at [166, 162] on label "No" at bounding box center [170, 162] width 8 height 10
click at [166, 162] on input "No" at bounding box center [168, 159] width 5 height 5
radio input "true"
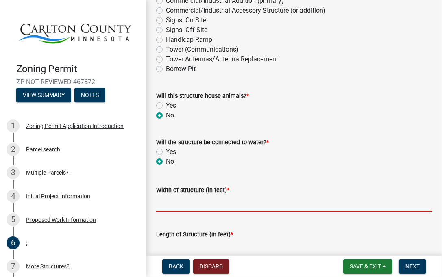
drag, startPoint x: 163, startPoint y: 206, endPoint x: 165, endPoint y: 200, distance: 6.2
click at [164, 204] on input "Width of structure (in feet) *" at bounding box center [294, 203] width 276 height 17
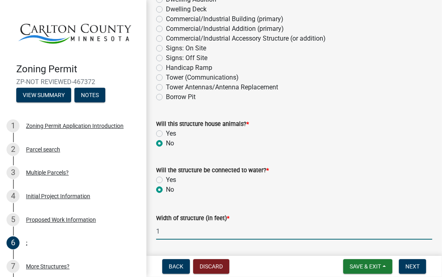
scroll to position [162, 0]
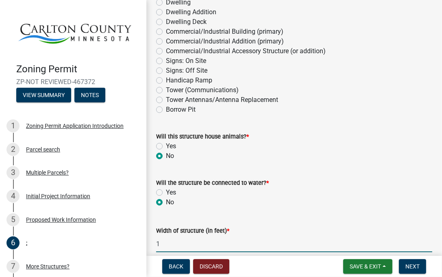
type input "10"
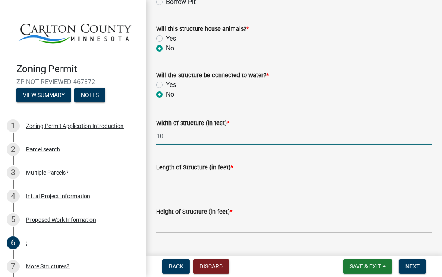
scroll to position [284, 0]
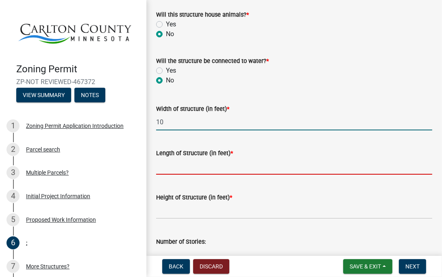
click at [201, 165] on input "Length of Structure (in feet) *" at bounding box center [294, 166] width 276 height 17
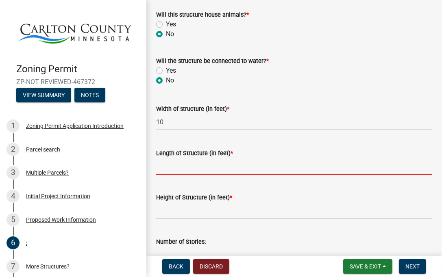
type input "20"
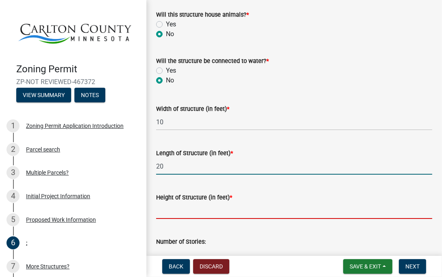
click at [179, 217] on input "Height of Structure (in feet) *" at bounding box center [294, 210] width 276 height 17
type input "8"
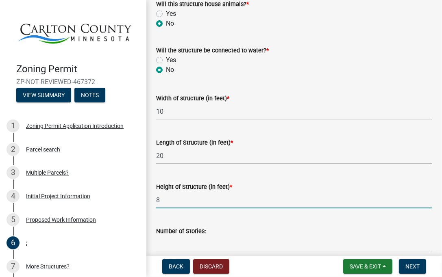
scroll to position [325, 0]
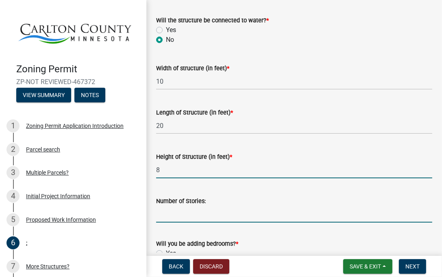
click at [190, 219] on input "Number of Stories:" at bounding box center [294, 214] width 276 height 17
type input "1"
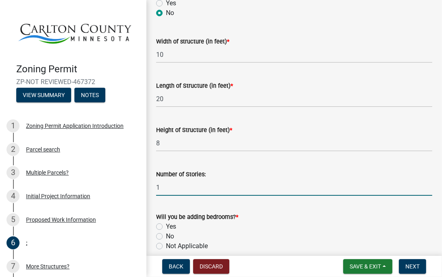
scroll to position [406, 0]
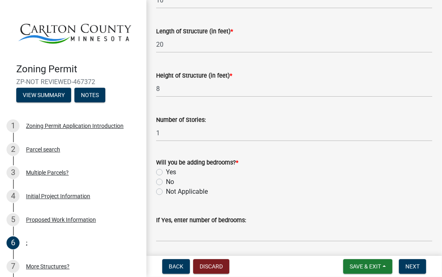
click at [166, 191] on label "Not Applicable" at bounding box center [187, 192] width 42 height 10
click at [166, 191] on input "Not Applicable" at bounding box center [168, 189] width 5 height 5
radio input "true"
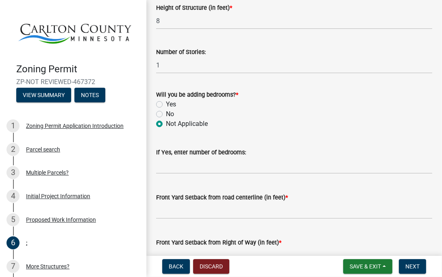
scroll to position [487, 0]
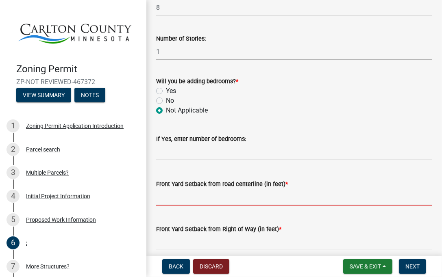
click at [181, 198] on input "text" at bounding box center [294, 197] width 276 height 17
type input "180"
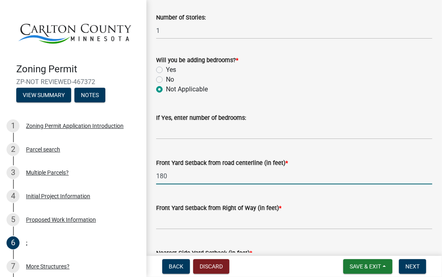
scroll to position [528, 0]
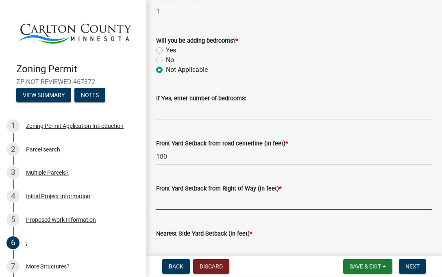
click at [198, 204] on input "text" at bounding box center [294, 201] width 276 height 17
type input "160"
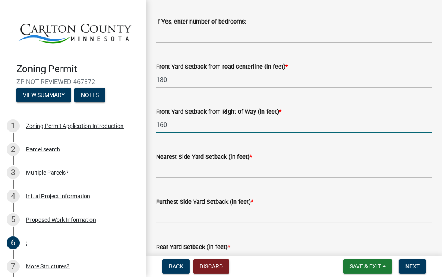
scroll to position [609, 0]
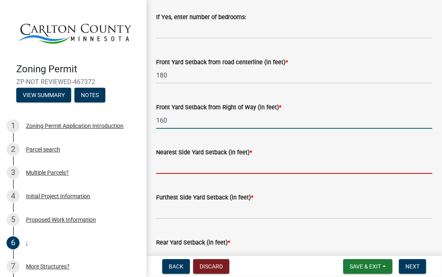
click at [197, 167] on input "text" at bounding box center [294, 165] width 276 height 17
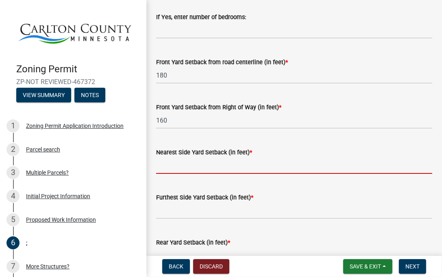
click at [174, 171] on input "text" at bounding box center [294, 165] width 276 height 17
type input "215"
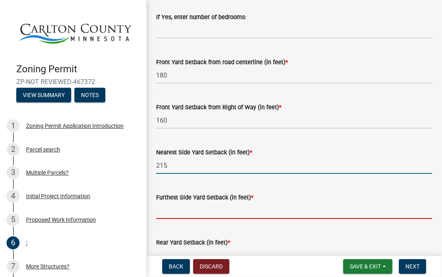
click at [171, 214] on input "text" at bounding box center [294, 210] width 276 height 17
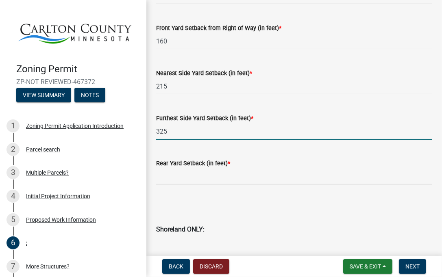
scroll to position [691, 0]
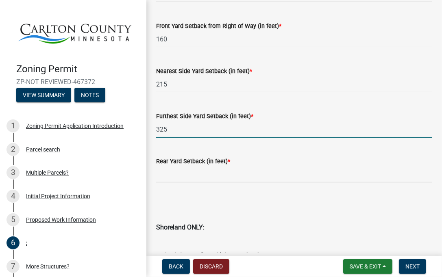
type input "325"
click at [183, 179] on input "text" at bounding box center [294, 174] width 276 height 17
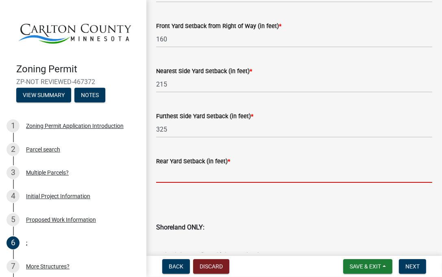
type input "150"
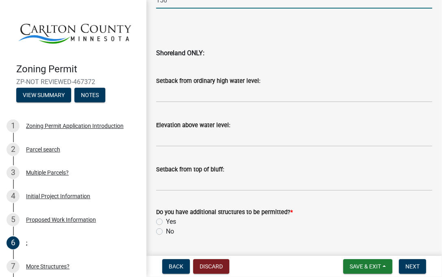
scroll to position [887, 0]
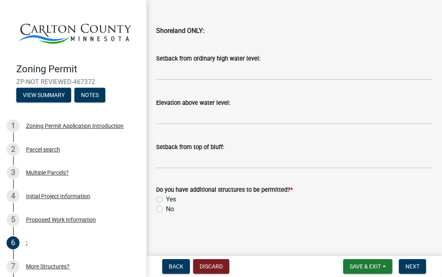
click at [166, 200] on label "Yes" at bounding box center [171, 200] width 10 height 10
click at [166, 200] on input "Yes" at bounding box center [168, 197] width 5 height 5
radio input "true"
click at [414, 265] on span "Next" at bounding box center [412, 266] width 14 height 6
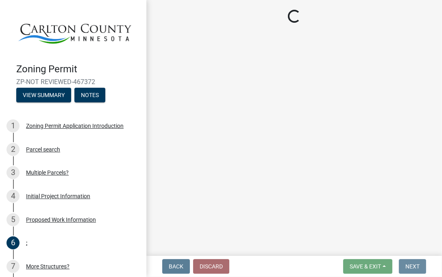
scroll to position [0, 0]
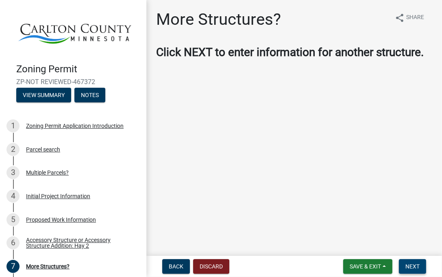
click at [411, 262] on button "Next" at bounding box center [411, 266] width 27 height 15
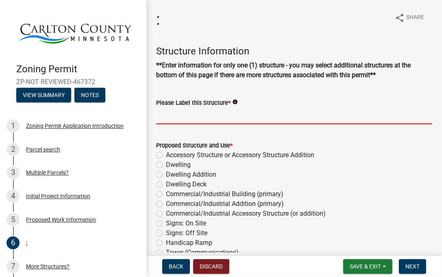
click at [184, 119] on input "Please Label this Structure *" at bounding box center [294, 116] width 276 height 17
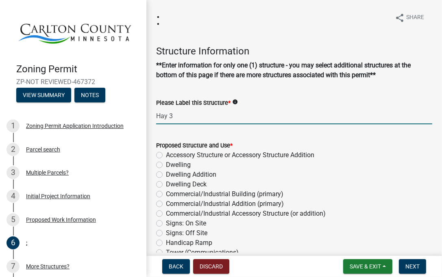
type input "Hay 3"
click at [162, 156] on div "Accessory Structure or Accessory Structure Addition" at bounding box center [294, 155] width 276 height 10
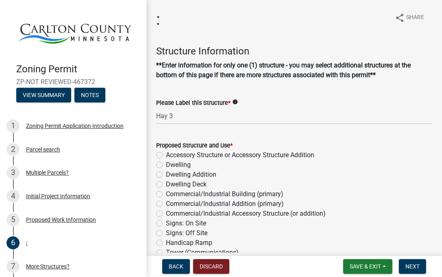
click at [166, 154] on label "Accessory Structure or Accessory Structure Addition" at bounding box center [240, 155] width 148 height 10
click at [166, 154] on input "Accessory Structure or Accessory Structure Addition" at bounding box center [168, 152] width 5 height 5
radio input "true"
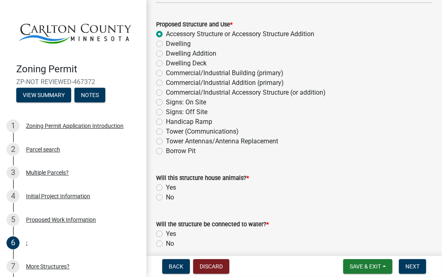
scroll to position [122, 0]
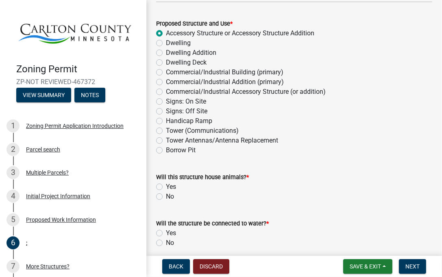
click at [155, 196] on div "Will this structure house animals? * Yes No" at bounding box center [294, 181] width 288 height 39
click at [166, 196] on label "No" at bounding box center [170, 197] width 8 height 10
click at [166, 196] on input "No" at bounding box center [168, 194] width 5 height 5
radio input "true"
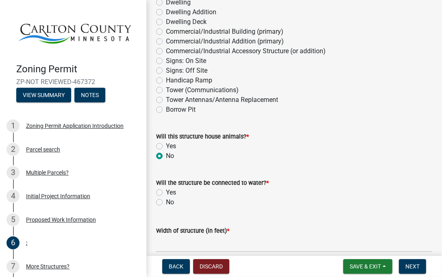
click at [166, 201] on label "No" at bounding box center [170, 202] width 8 height 10
click at [166, 201] on input "No" at bounding box center [168, 199] width 5 height 5
radio input "true"
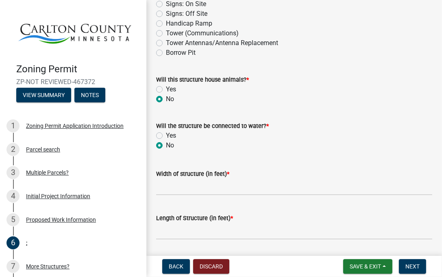
scroll to position [244, 0]
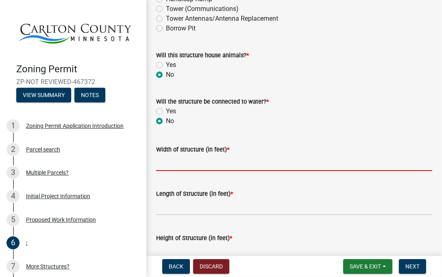
click at [193, 165] on input "Width of structure (in feet) *" at bounding box center [294, 162] width 276 height 17
type input "10"
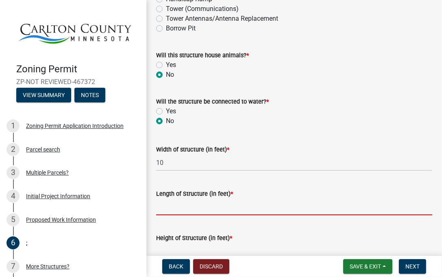
click at [190, 209] on input "Length of Structure (in feet) *" at bounding box center [294, 207] width 276 height 17
type input "20"
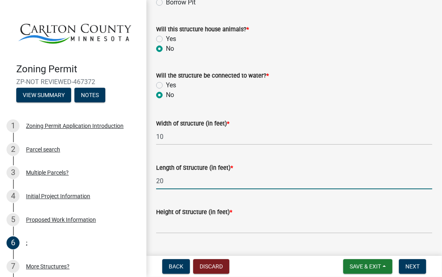
scroll to position [284, 0]
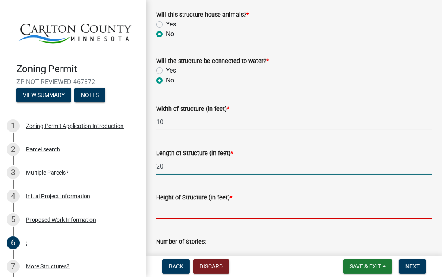
click at [201, 210] on input "Height of Structure (in feet) *" at bounding box center [294, 210] width 276 height 17
type input "8"
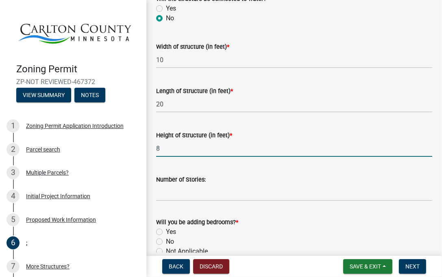
scroll to position [366, 0]
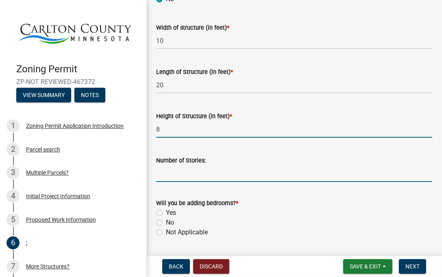
click at [191, 178] on input "Number of Stories:" at bounding box center [294, 173] width 276 height 17
type input "1"
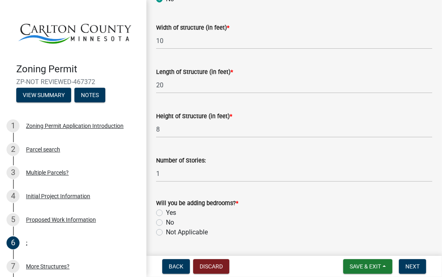
click at [166, 231] on label "Not Applicable" at bounding box center [187, 232] width 42 height 10
click at [166, 231] on input "Not Applicable" at bounding box center [168, 229] width 5 height 5
radio input "true"
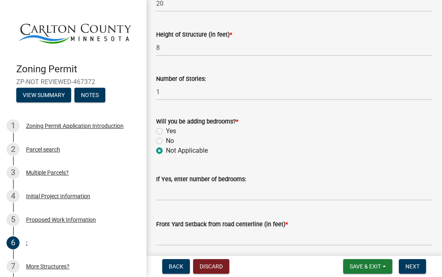
scroll to position [487, 0]
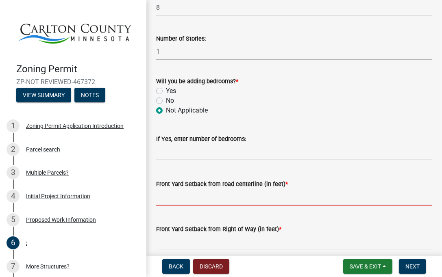
click at [171, 202] on input "text" at bounding box center [294, 197] width 276 height 17
type input "180"
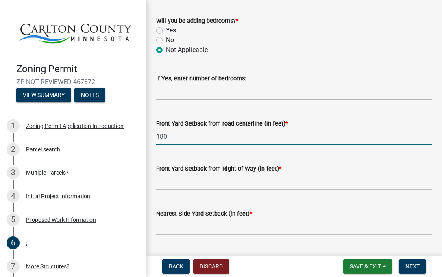
scroll to position [569, 0]
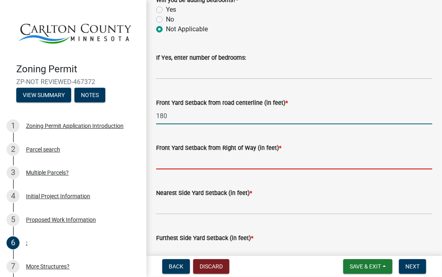
click at [177, 165] on input "text" at bounding box center [294, 161] width 276 height 17
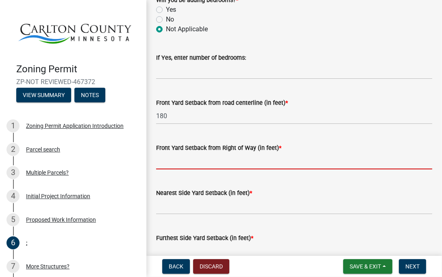
type input "160"
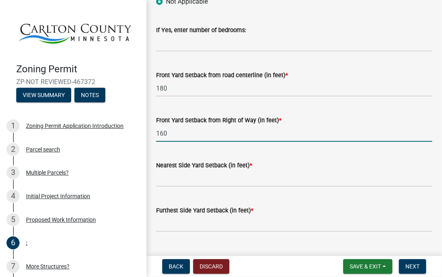
scroll to position [609, 0]
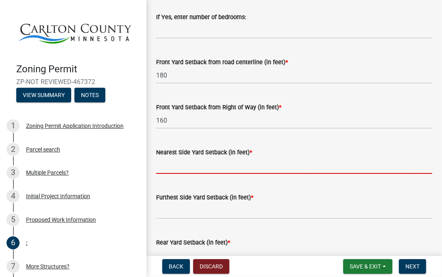
click at [174, 171] on input "text" at bounding box center [294, 165] width 276 height 17
type input "230"
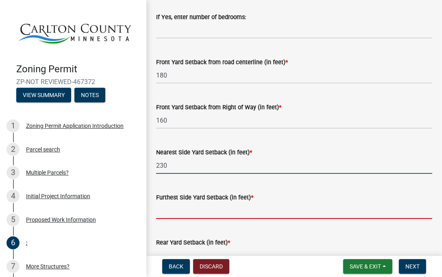
click at [178, 216] on input "text" at bounding box center [294, 210] width 276 height 17
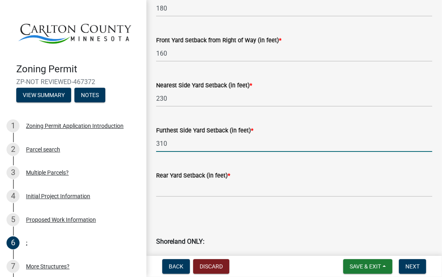
scroll to position [691, 0]
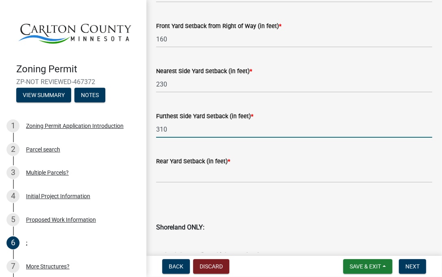
type input "310"
click at [207, 180] on input "text" at bounding box center [294, 174] width 276 height 17
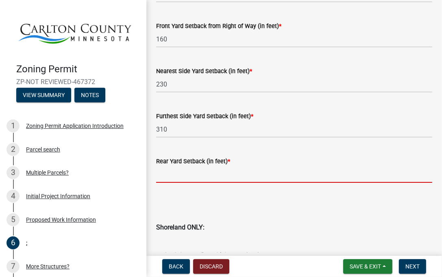
type input "150"
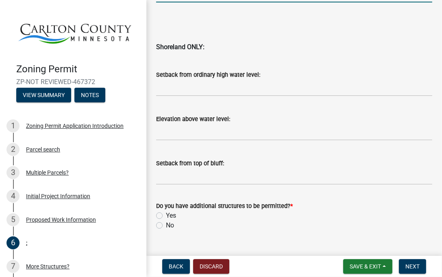
scroll to position [887, 0]
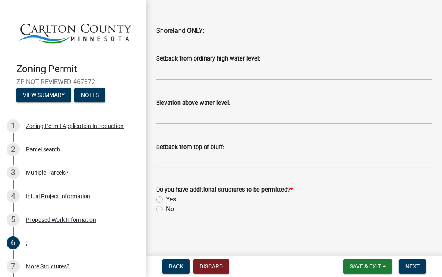
click at [166, 200] on label "Yes" at bounding box center [171, 200] width 10 height 10
click at [166, 200] on input "Yes" at bounding box center [168, 197] width 5 height 5
radio input "true"
click at [414, 266] on span "Next" at bounding box center [412, 266] width 14 height 6
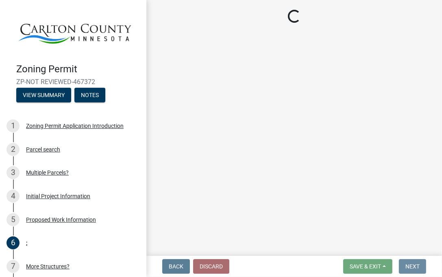
scroll to position [0, 0]
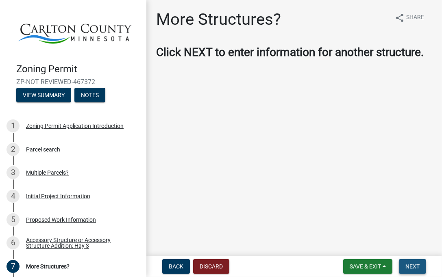
click at [416, 264] on span "Next" at bounding box center [412, 266] width 14 height 6
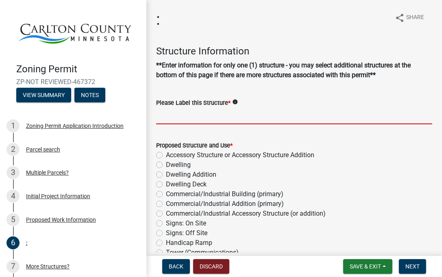
click at [191, 119] on input "Please Label this Structure *" at bounding box center [294, 116] width 276 height 17
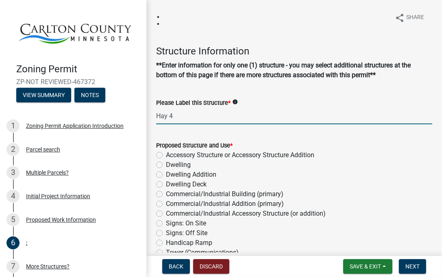
type input "Hay 4"
click at [166, 155] on label "Accessory Structure or Accessory Structure Addition" at bounding box center [240, 155] width 148 height 10
click at [166, 155] on input "Accessory Structure or Accessory Structure Addition" at bounding box center [168, 152] width 5 height 5
radio input "true"
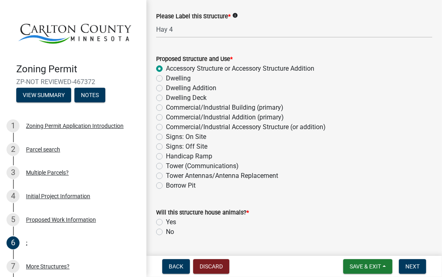
scroll to position [122, 0]
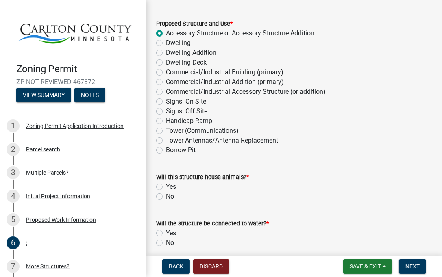
click at [166, 197] on label "No" at bounding box center [170, 197] width 8 height 10
click at [166, 197] on input "No" at bounding box center [168, 194] width 5 height 5
radio input "true"
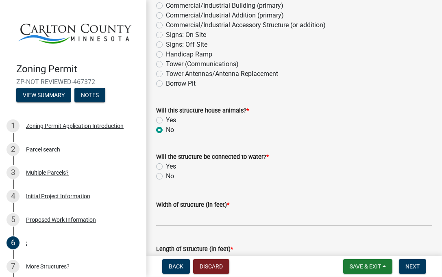
scroll to position [203, 0]
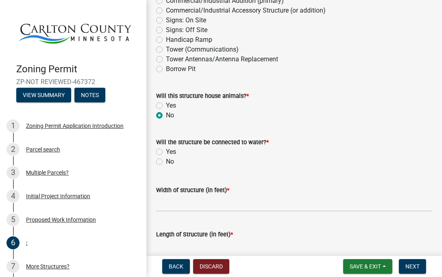
click at [166, 163] on label "No" at bounding box center [170, 162] width 8 height 10
click at [166, 162] on input "No" at bounding box center [168, 159] width 5 height 5
radio input "true"
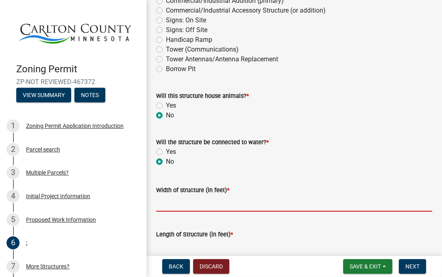
click at [165, 204] on input "Width of structure (in feet) *" at bounding box center [294, 203] width 276 height 17
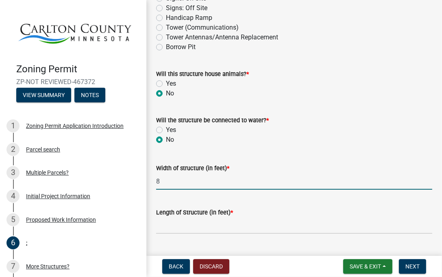
scroll to position [244, 0]
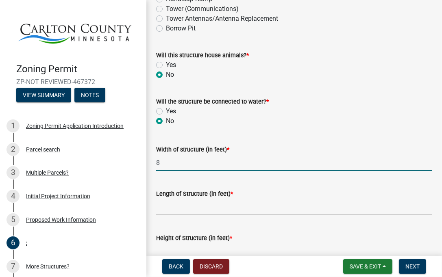
type input "8"
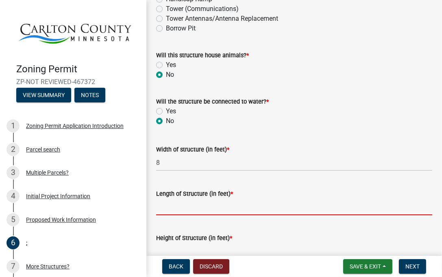
click at [178, 212] on input "Length of Structure (in feet) *" at bounding box center [294, 207] width 276 height 17
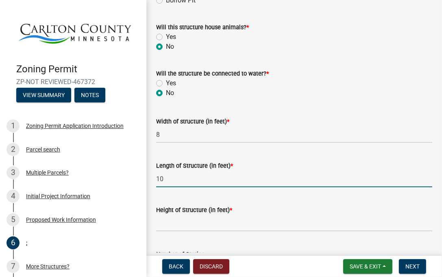
scroll to position [325, 0]
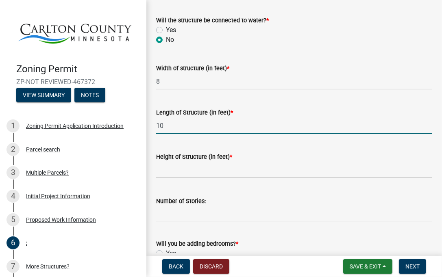
type input "10"
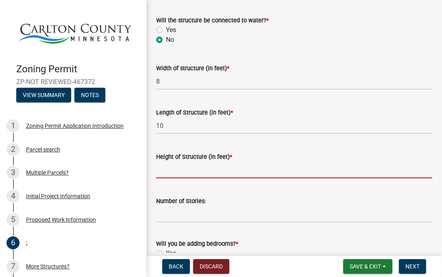
click at [185, 172] on input "Height of Structure (in feet) *" at bounding box center [294, 170] width 276 height 17
type input "8"
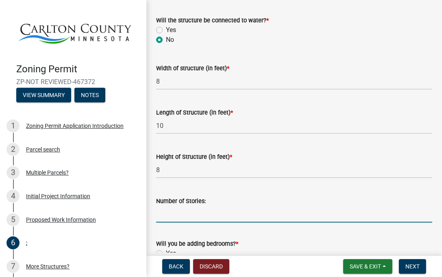
click at [182, 217] on input "Number of Stories:" at bounding box center [294, 214] width 276 height 17
type input "1"
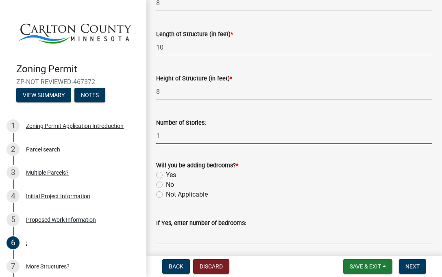
scroll to position [406, 0]
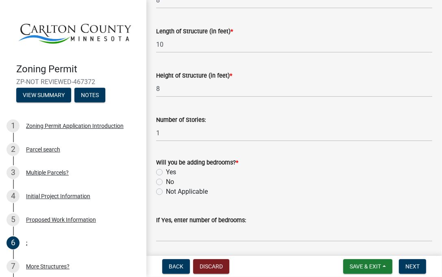
click at [166, 193] on label "Not Applicable" at bounding box center [187, 192] width 42 height 10
click at [166, 192] on input "Not Applicable" at bounding box center [168, 189] width 5 height 5
radio input "true"
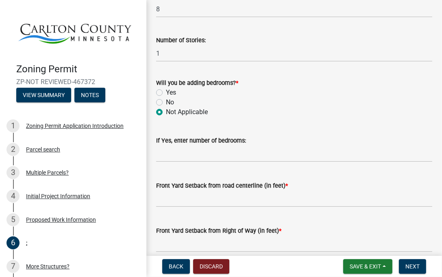
scroll to position [487, 0]
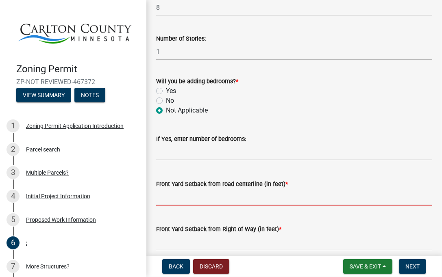
click at [166, 200] on input "text" at bounding box center [294, 197] width 276 height 17
type input "180"
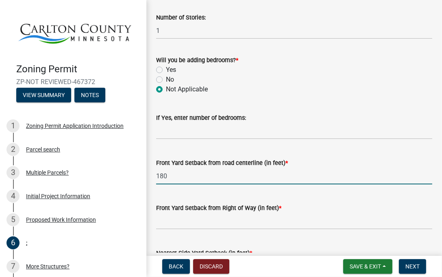
scroll to position [569, 0]
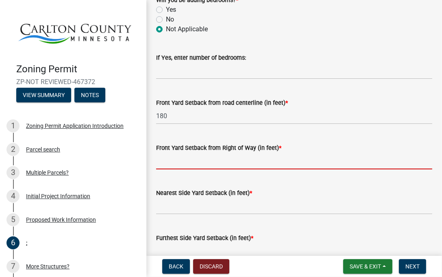
click at [187, 158] on input "text" at bounding box center [294, 161] width 276 height 17
type input "160"
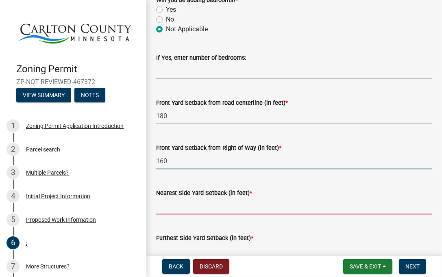
click at [203, 210] on input "text" at bounding box center [294, 206] width 276 height 17
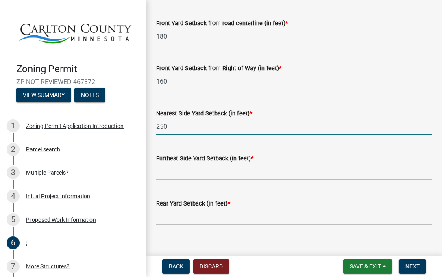
scroll to position [650, 0]
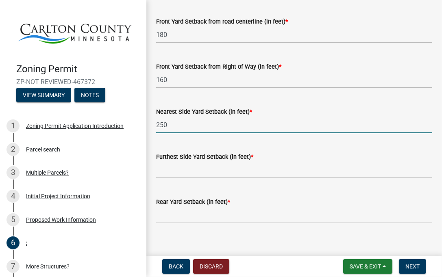
type input "250"
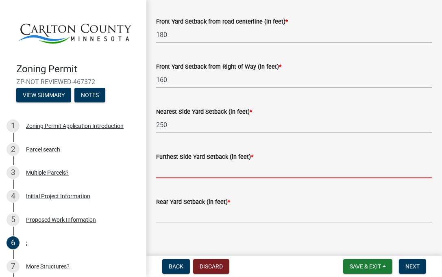
click at [214, 173] on input "text" at bounding box center [294, 170] width 276 height 17
type input "300"
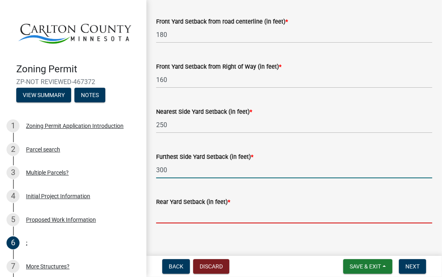
click at [204, 217] on input "text" at bounding box center [294, 215] width 276 height 17
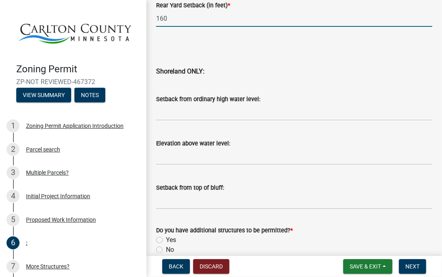
scroll to position [887, 0]
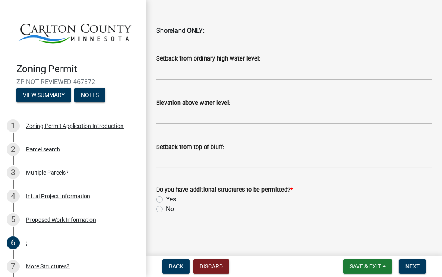
type input "160"
click at [166, 207] on label "No" at bounding box center [170, 209] width 8 height 10
click at [166, 207] on input "No" at bounding box center [168, 206] width 5 height 5
radio input "true"
click at [409, 264] on span "Next" at bounding box center [412, 266] width 14 height 6
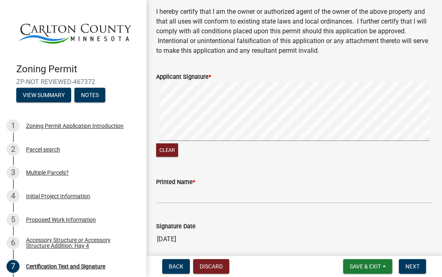
scroll to position [122, 0]
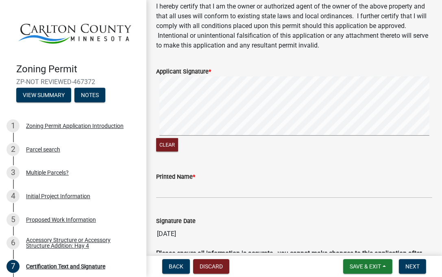
click at [171, 138] on signature-pad at bounding box center [294, 107] width 276 height 62
click at [188, 153] on div "Clear" at bounding box center [294, 114] width 276 height 77
click at [192, 138] on signature-pad at bounding box center [294, 107] width 276 height 62
click at [232, 138] on signature-pad at bounding box center [294, 107] width 276 height 62
click at [164, 152] on button "Clear" at bounding box center [167, 144] width 22 height 13
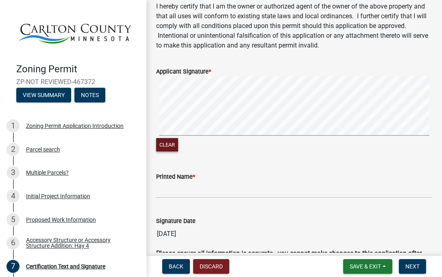
click at [164, 153] on div "Clear" at bounding box center [294, 114] width 276 height 77
click at [173, 138] on signature-pad at bounding box center [294, 107] width 276 height 62
click at [162, 152] on button "Clear" at bounding box center [167, 144] width 22 height 13
click at [216, 153] on div "Clear" at bounding box center [294, 114] width 276 height 77
click at [258, 153] on div "Clear" at bounding box center [294, 114] width 276 height 77
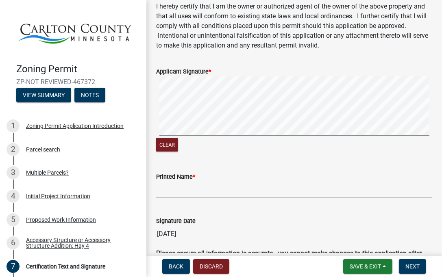
click at [256, 138] on signature-pad at bounding box center [294, 107] width 276 height 62
click at [163, 152] on button "Clear" at bounding box center [167, 144] width 22 height 13
drag, startPoint x: 169, startPoint y: 164, endPoint x: 167, endPoint y: 160, distance: 5.1
click at [169, 152] on button "Clear" at bounding box center [167, 144] width 22 height 13
click at [158, 152] on button "Clear" at bounding box center [167, 144] width 22 height 13
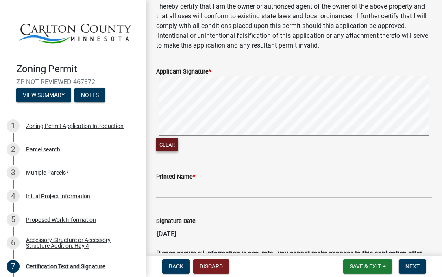
click at [162, 153] on div "Clear" at bounding box center [294, 114] width 276 height 77
click at [169, 152] on button "Clear" at bounding box center [167, 144] width 22 height 13
drag, startPoint x: 167, startPoint y: 164, endPoint x: 169, endPoint y: 155, distance: 9.2
click at [167, 152] on button "Clear" at bounding box center [167, 144] width 22 height 13
click at [164, 138] on signature-pad at bounding box center [294, 107] width 276 height 62
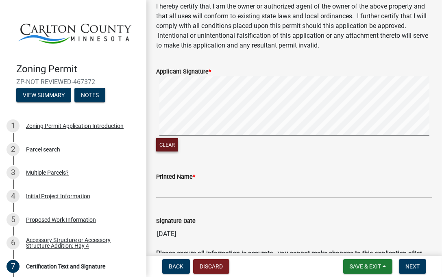
click at [219, 153] on div "Clear" at bounding box center [294, 114] width 276 height 77
drag, startPoint x: 168, startPoint y: 168, endPoint x: 162, endPoint y: 156, distance: 13.3
click at [165, 152] on button "Clear" at bounding box center [167, 144] width 22 height 13
click at [195, 153] on div "Clear" at bounding box center [294, 114] width 276 height 77
click at [285, 138] on signature-pad at bounding box center [294, 107] width 276 height 62
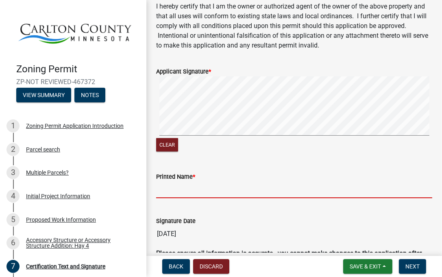
click at [169, 198] on input "Printed Name *" at bounding box center [294, 190] width 276 height 17
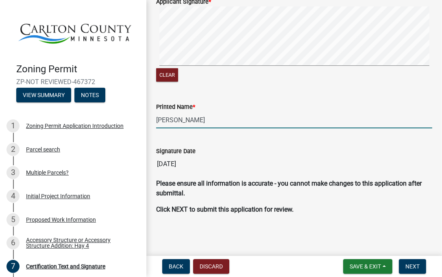
scroll to position [211, 0]
type input "[PERSON_NAME]"
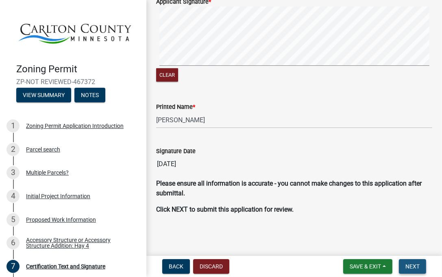
click at [414, 265] on span "Next" at bounding box center [412, 266] width 14 height 6
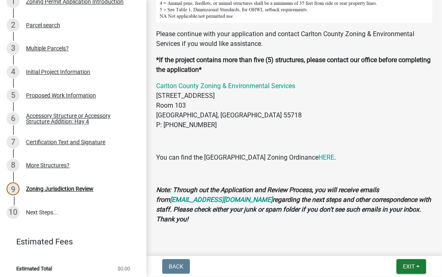
scroll to position [126, 0]
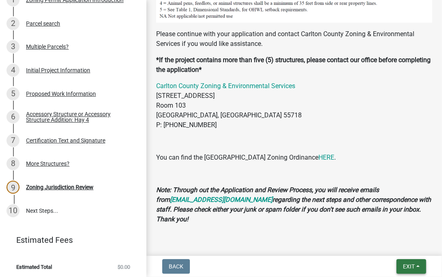
click at [405, 267] on span "Exit" at bounding box center [409, 266] width 12 height 6
click at [388, 246] on button "Save & Exit" at bounding box center [393, 245] width 65 height 19
